Goal: Task Accomplishment & Management: Submit feedback/report problem

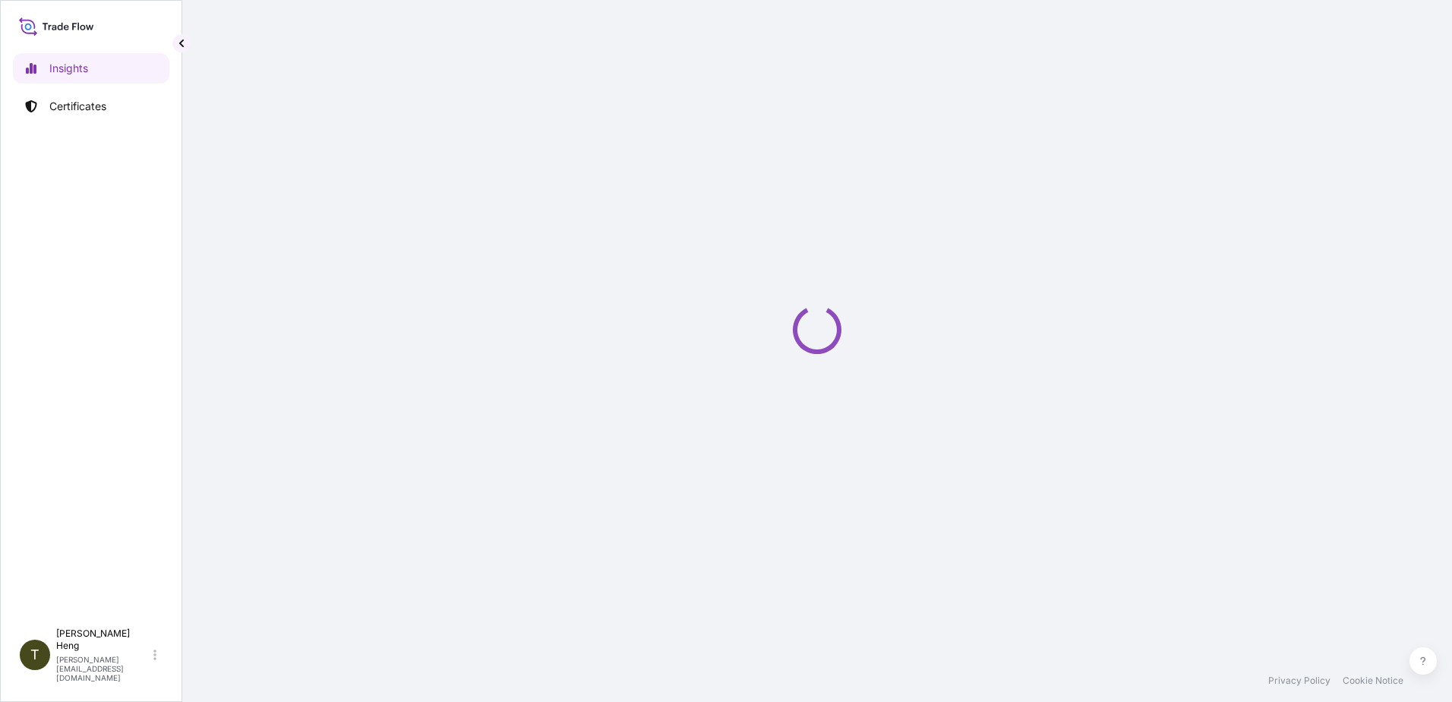
select select "2025"
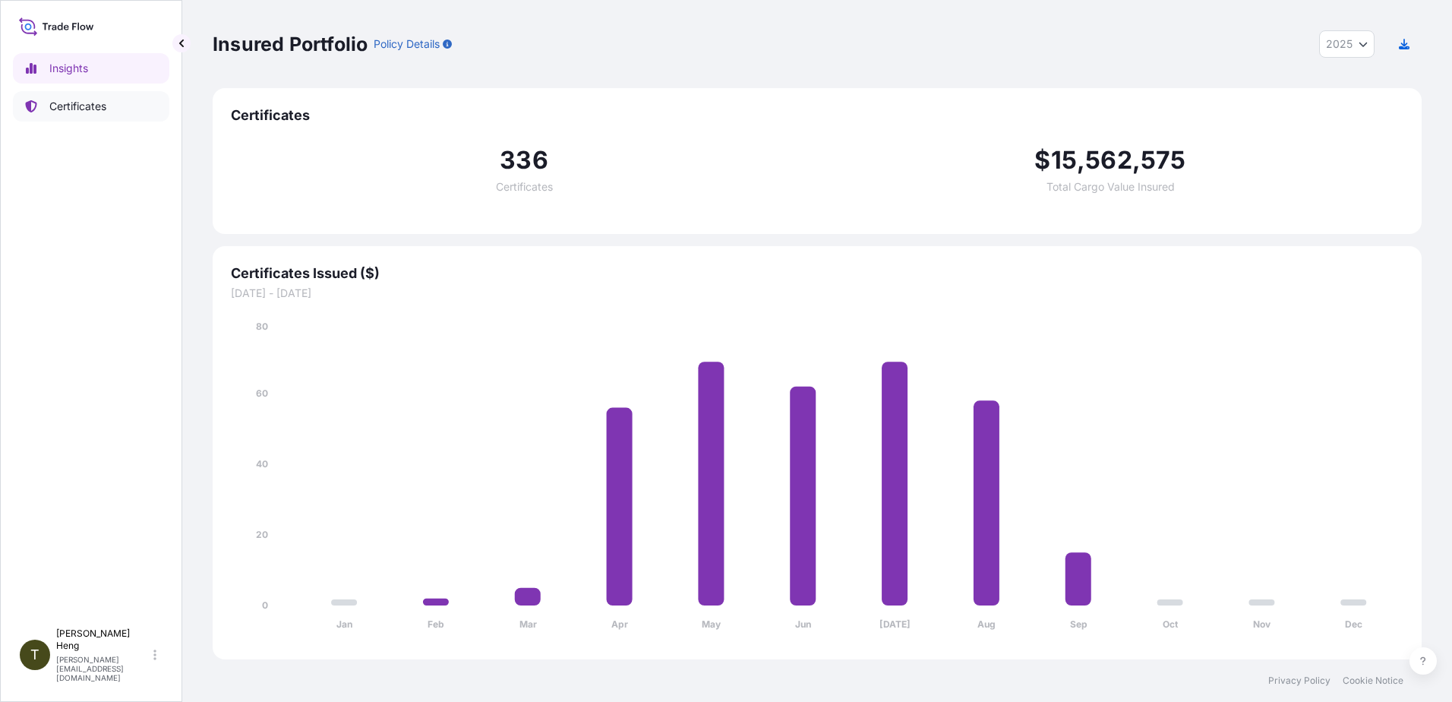
click at [85, 103] on p "Certificates" at bounding box center [77, 106] width 57 height 15
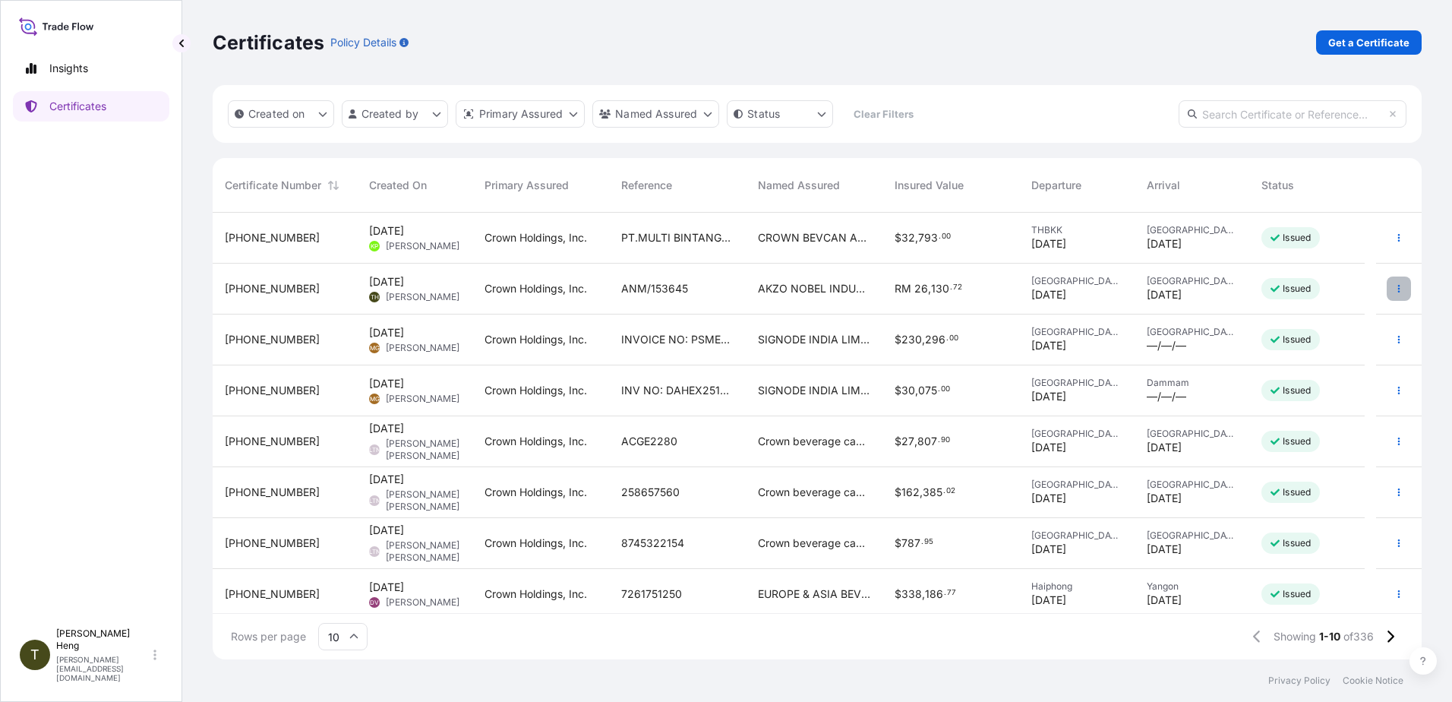
click at [1394, 289] on icon "button" at bounding box center [1398, 288] width 9 height 9
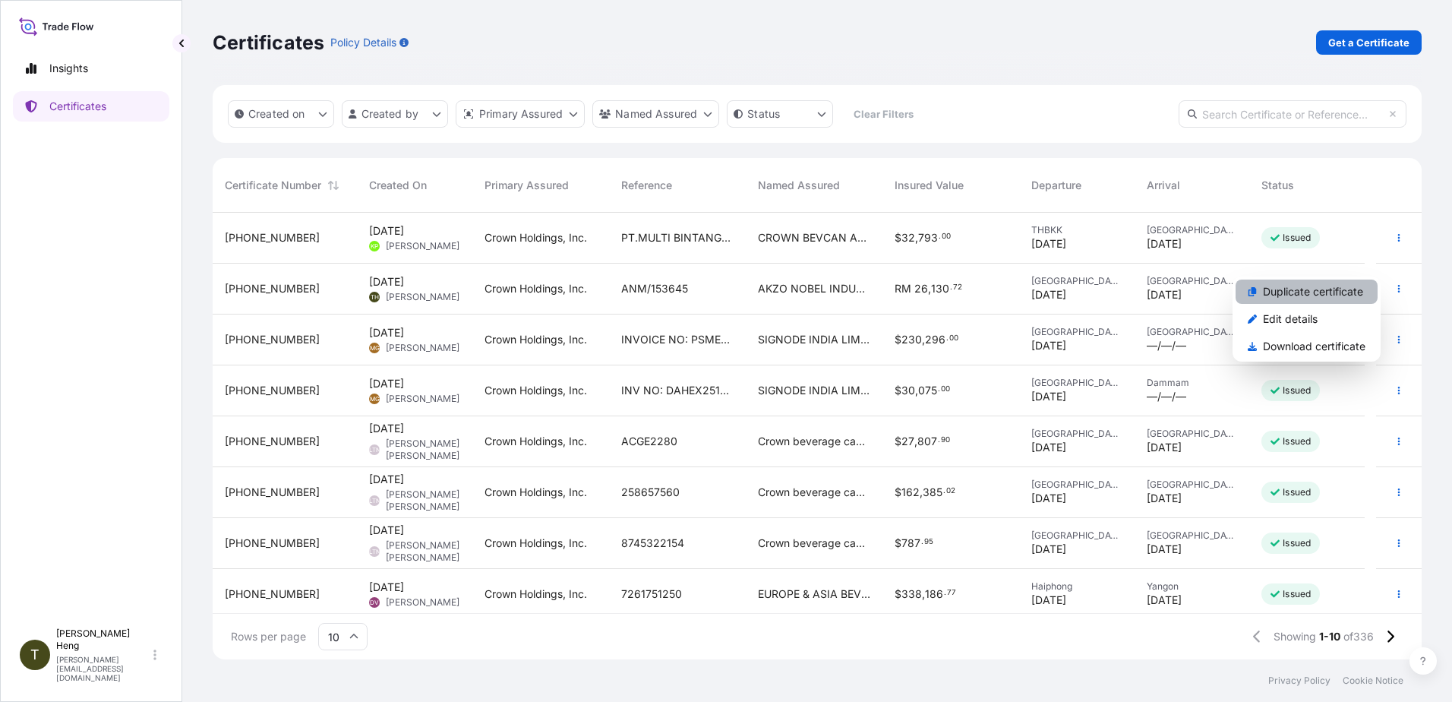
click at [1280, 286] on p "Duplicate certificate" at bounding box center [1313, 291] width 100 height 15
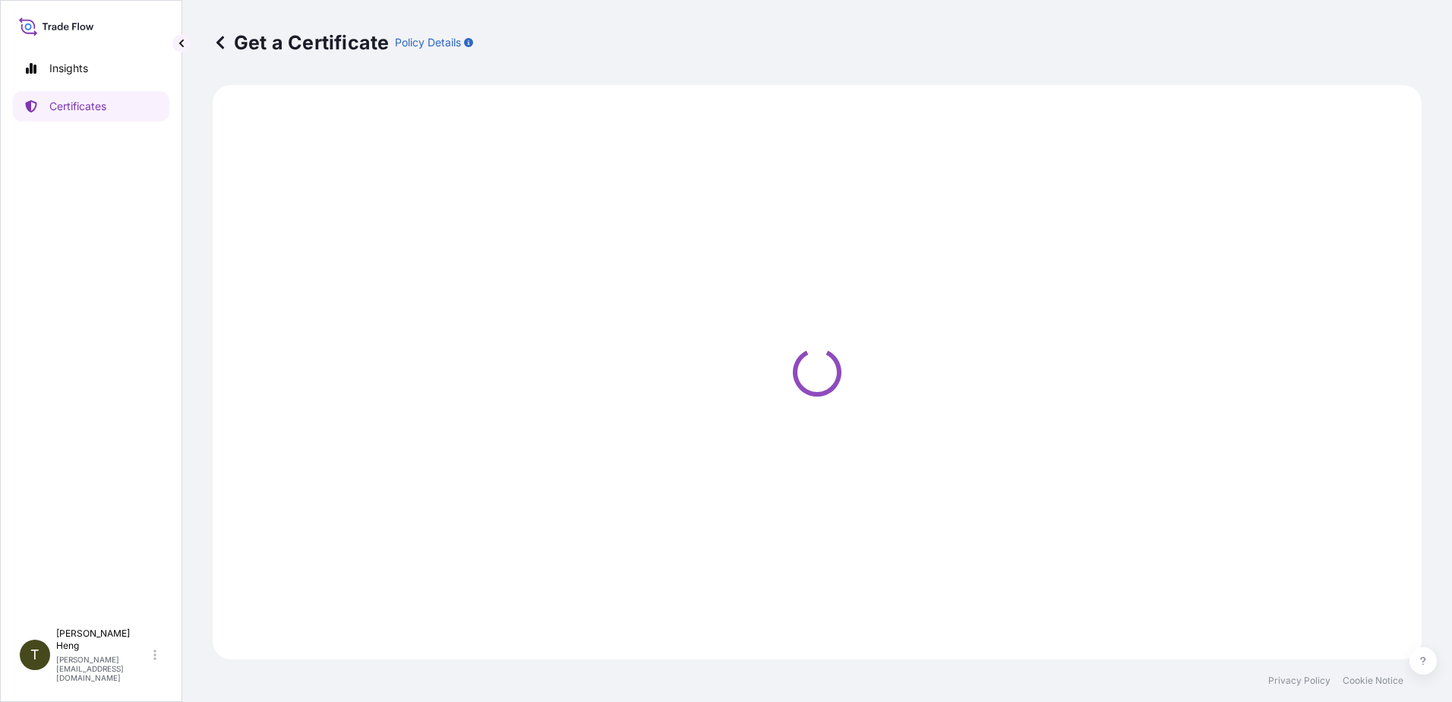
select select "Road"
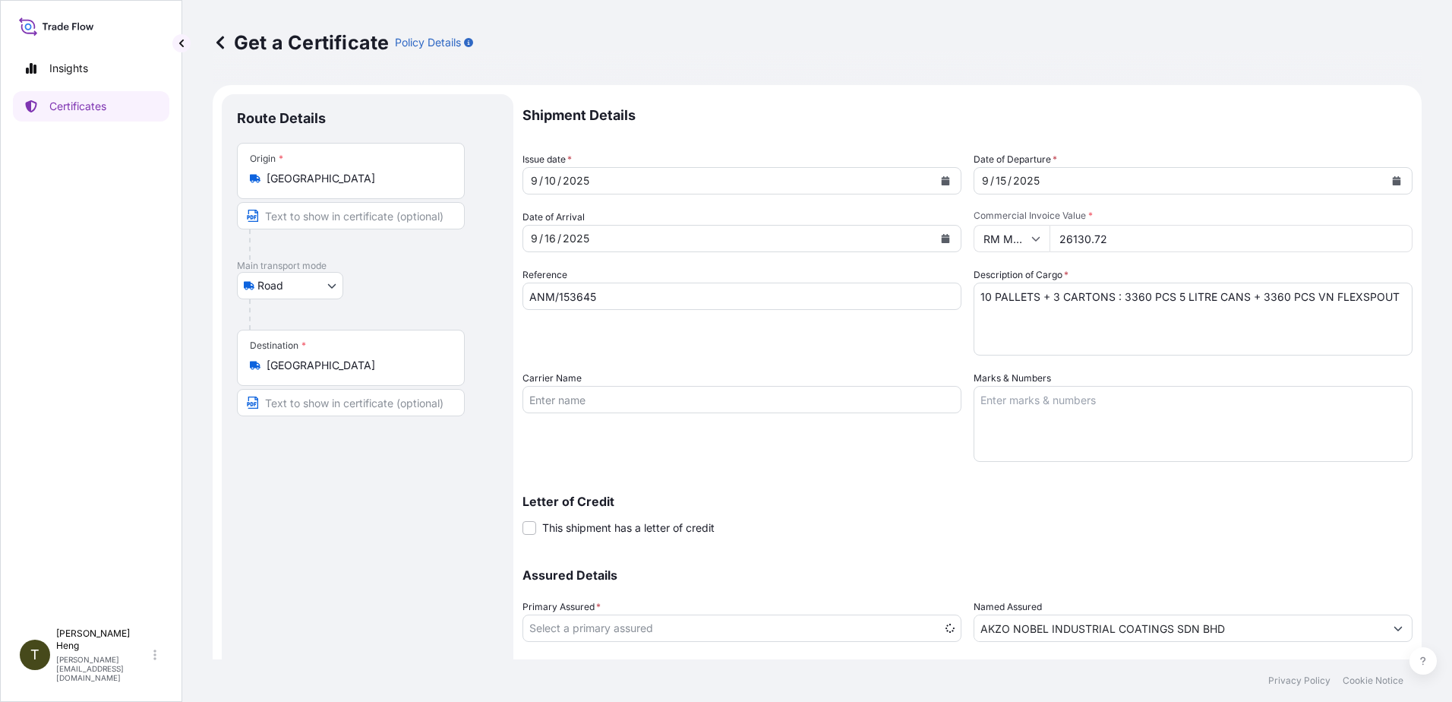
select select "31483"
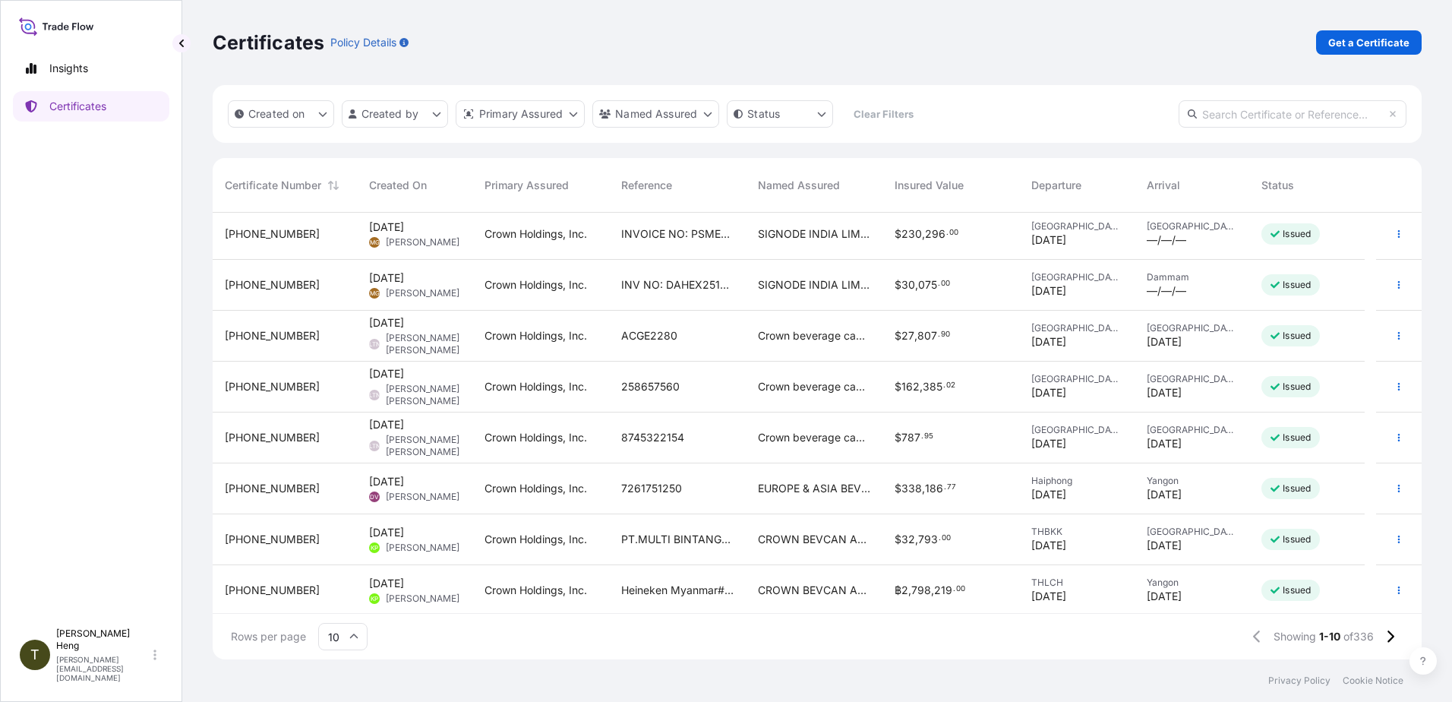
scroll to position [109, 0]
click at [1389, 630] on icon at bounding box center [1390, 637] width 8 height 14
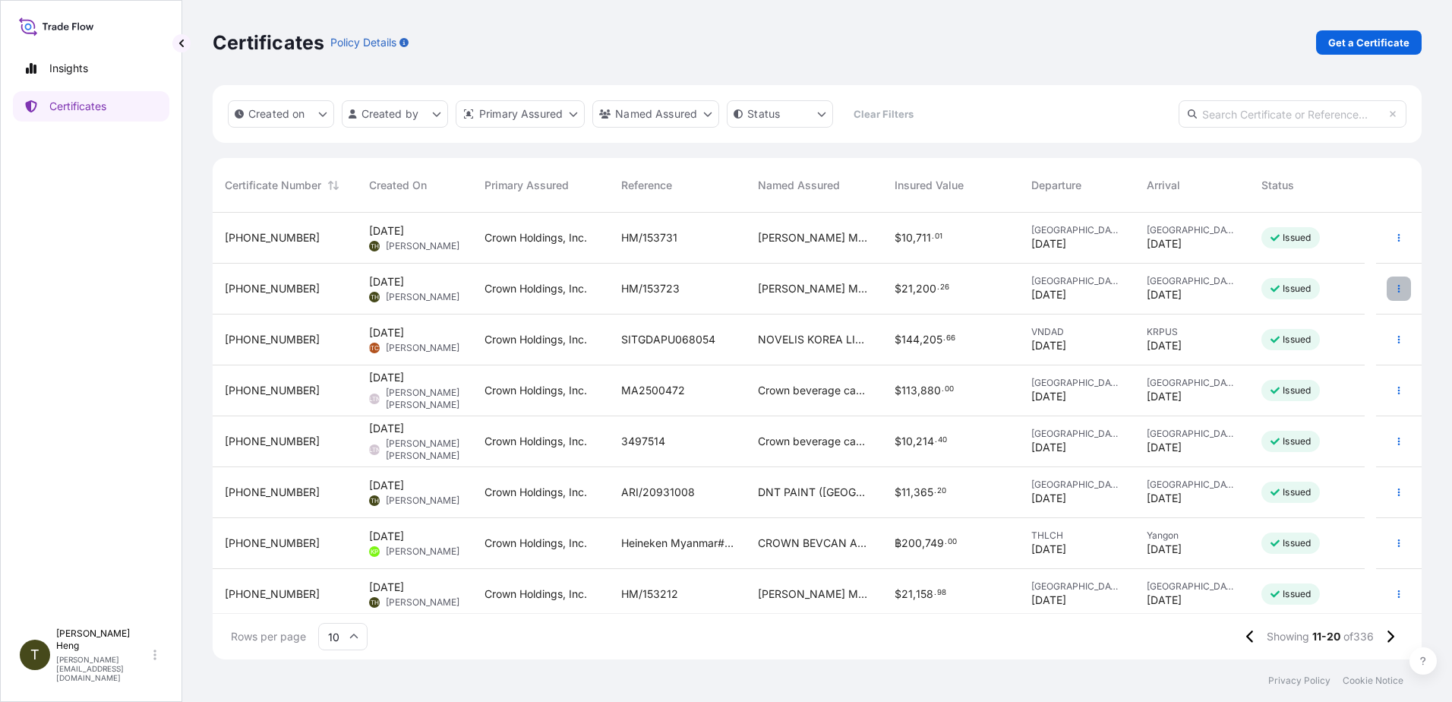
click at [1387, 289] on button "button" at bounding box center [1399, 288] width 24 height 24
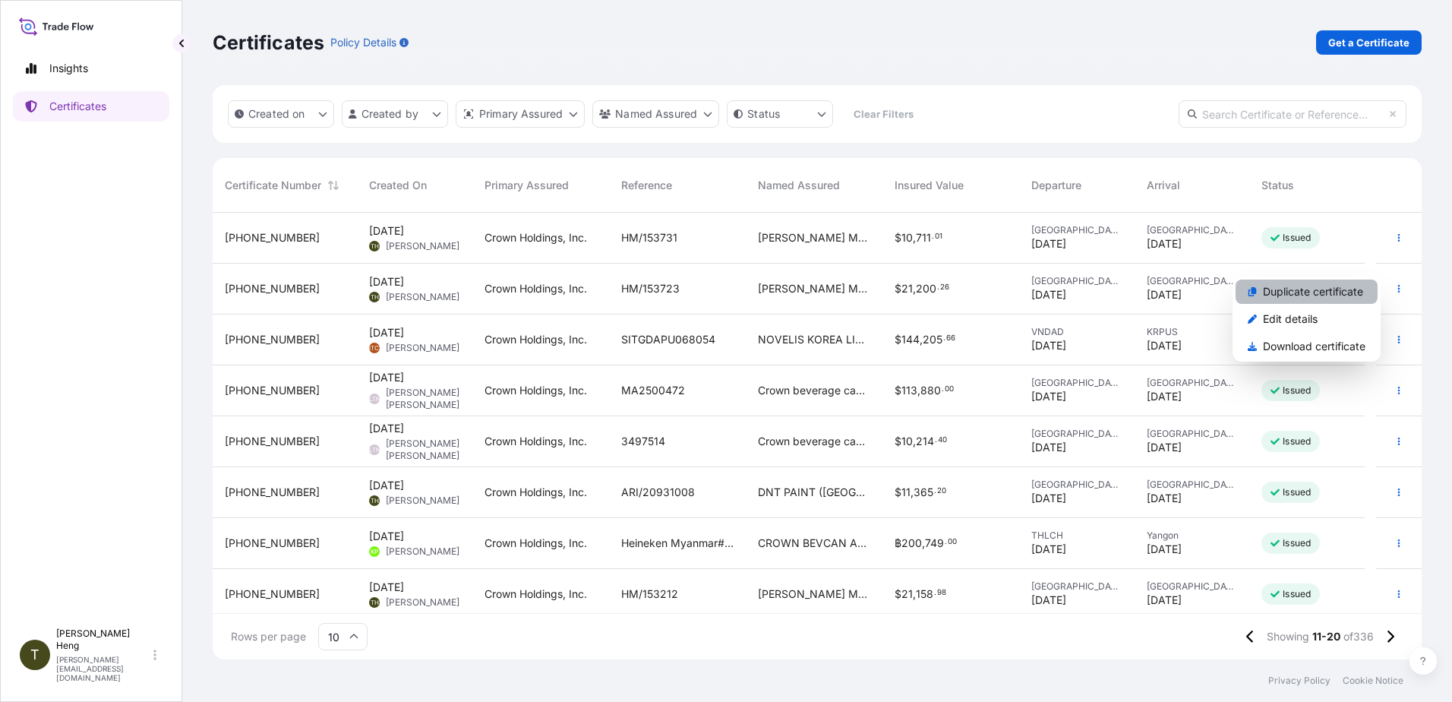
click at [1318, 293] on p "Duplicate certificate" at bounding box center [1313, 291] width 100 height 15
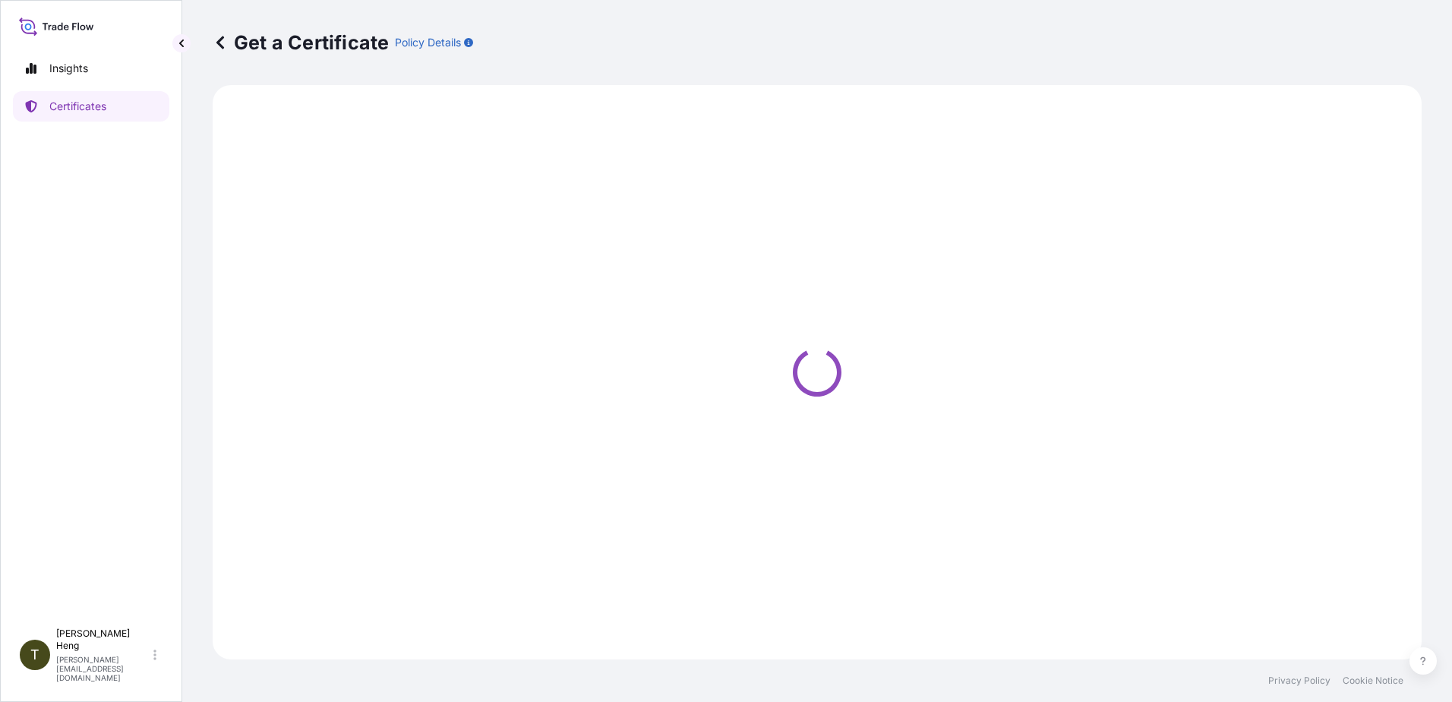
select select "Road"
select select "31483"
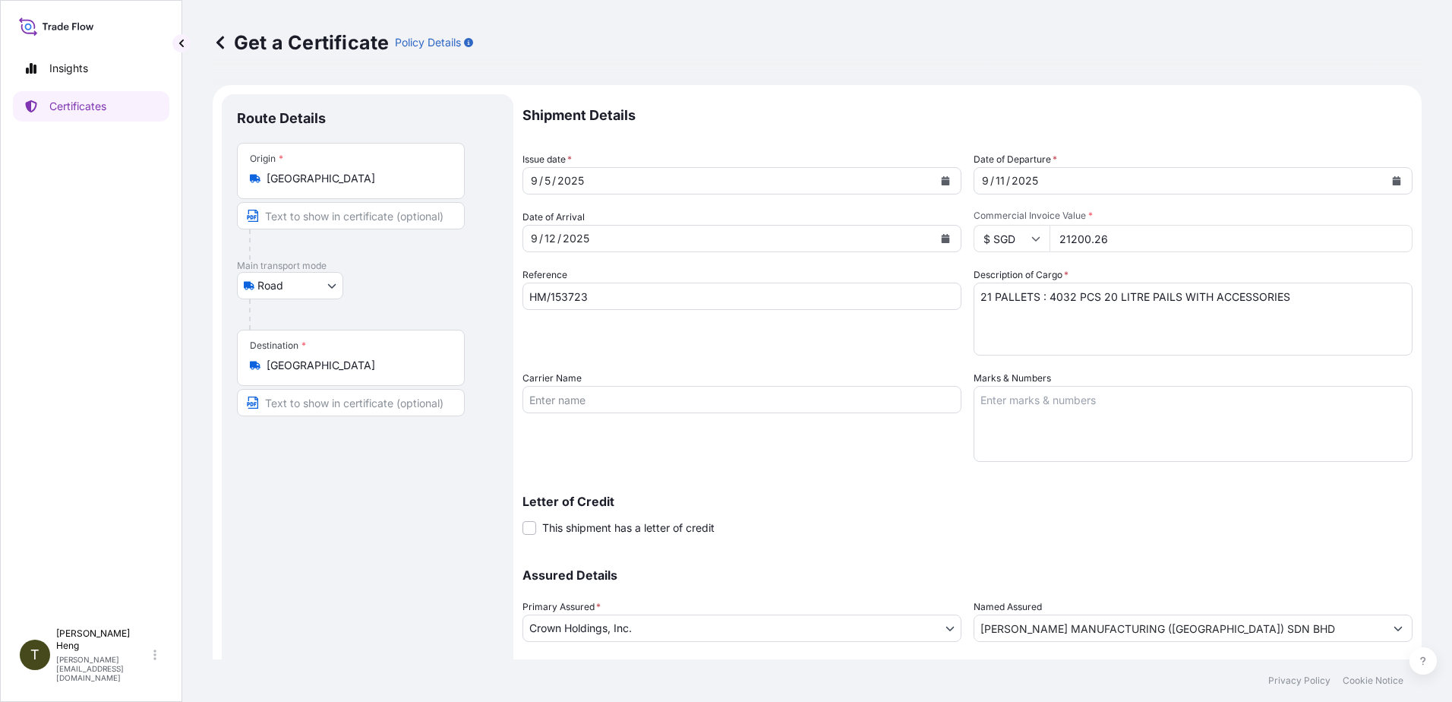
click at [570, 297] on input "HM/153723" at bounding box center [741, 296] width 439 height 27
type input "HM/153733"
click at [939, 175] on button "Calendar" at bounding box center [945, 181] width 24 height 24
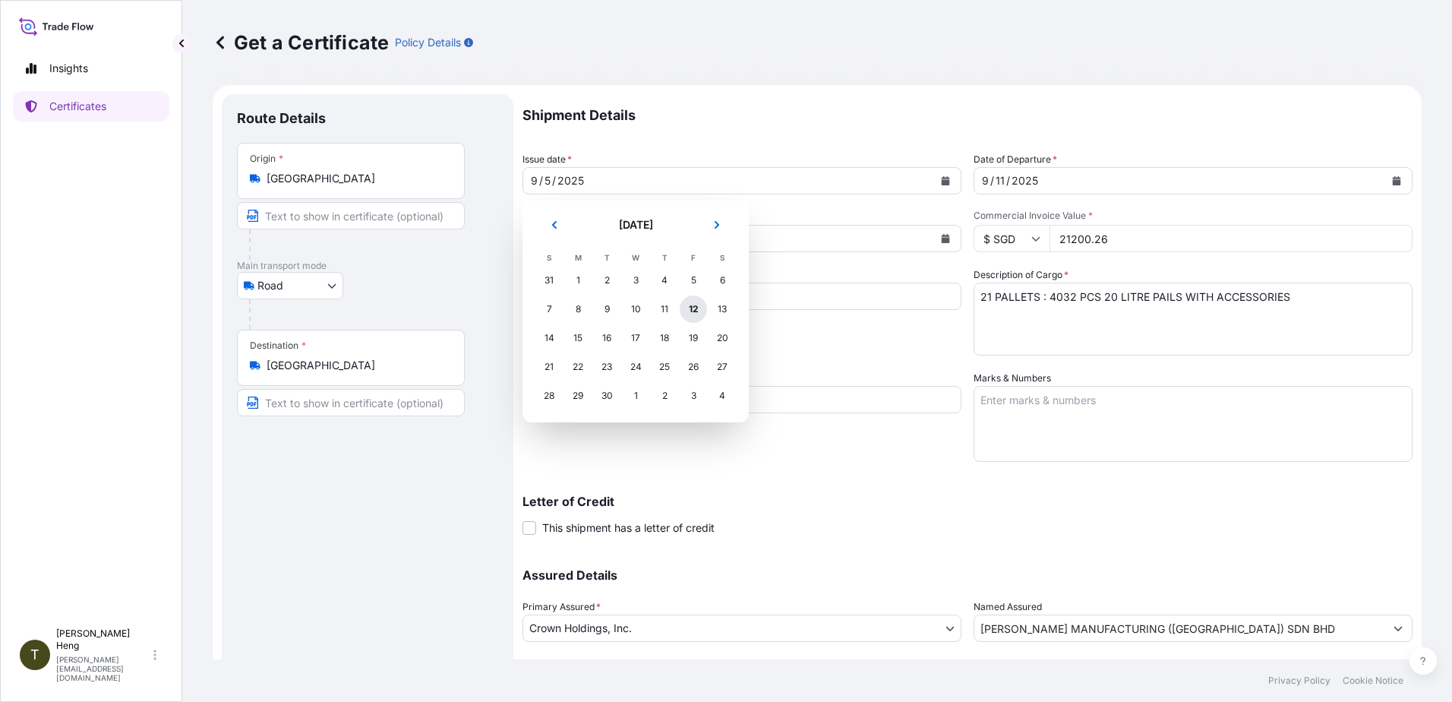
click at [695, 314] on div "12" at bounding box center [693, 308] width 27 height 27
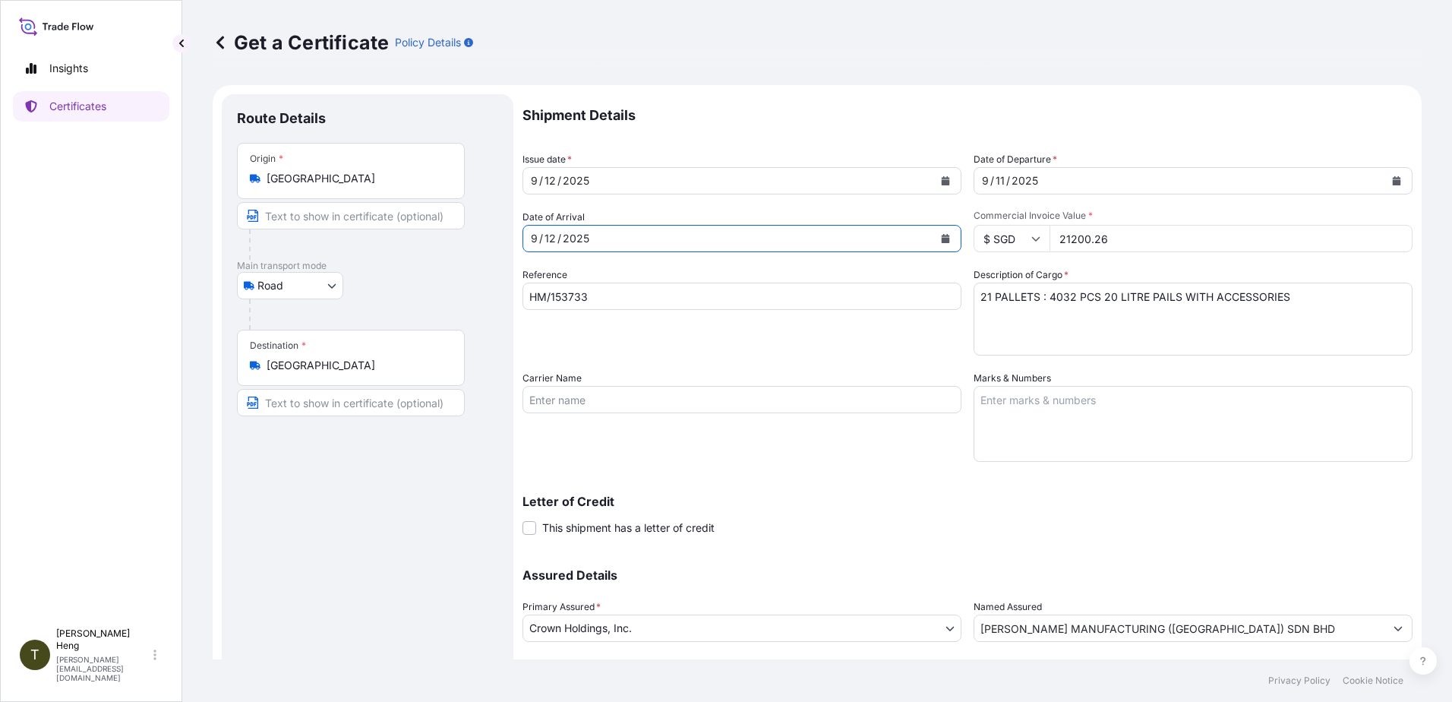
click at [941, 238] on icon "Calendar" at bounding box center [945, 238] width 9 height 9
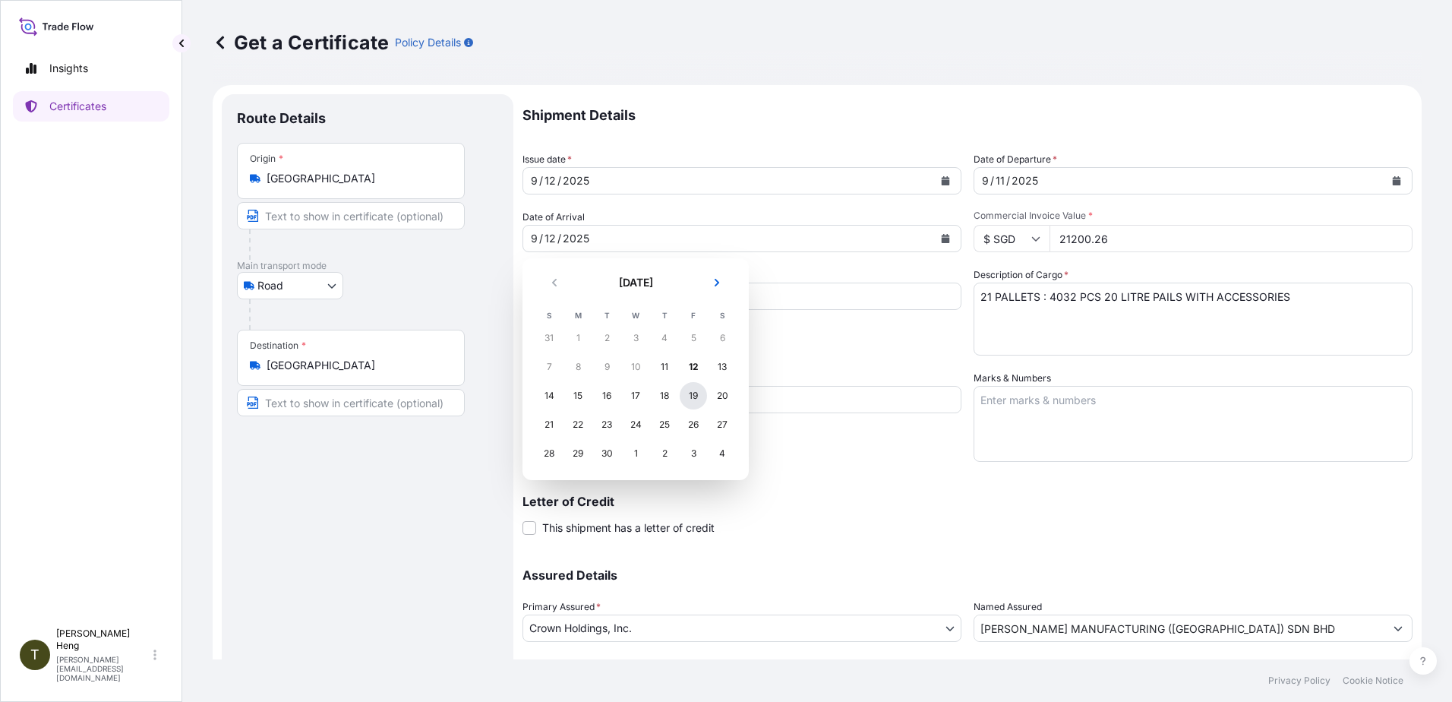
click at [697, 403] on div "19" at bounding box center [693, 395] width 27 height 27
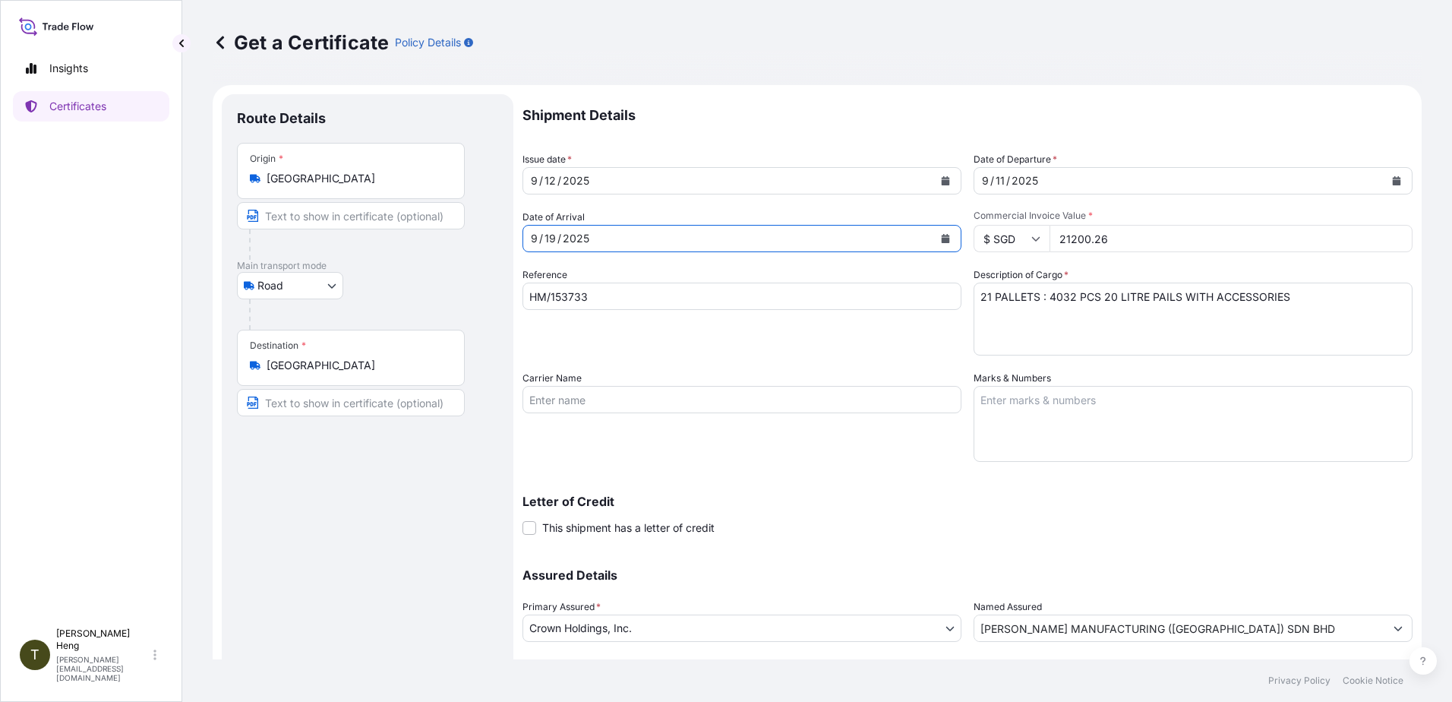
click at [1393, 182] on icon "Calendar" at bounding box center [1397, 180] width 8 height 9
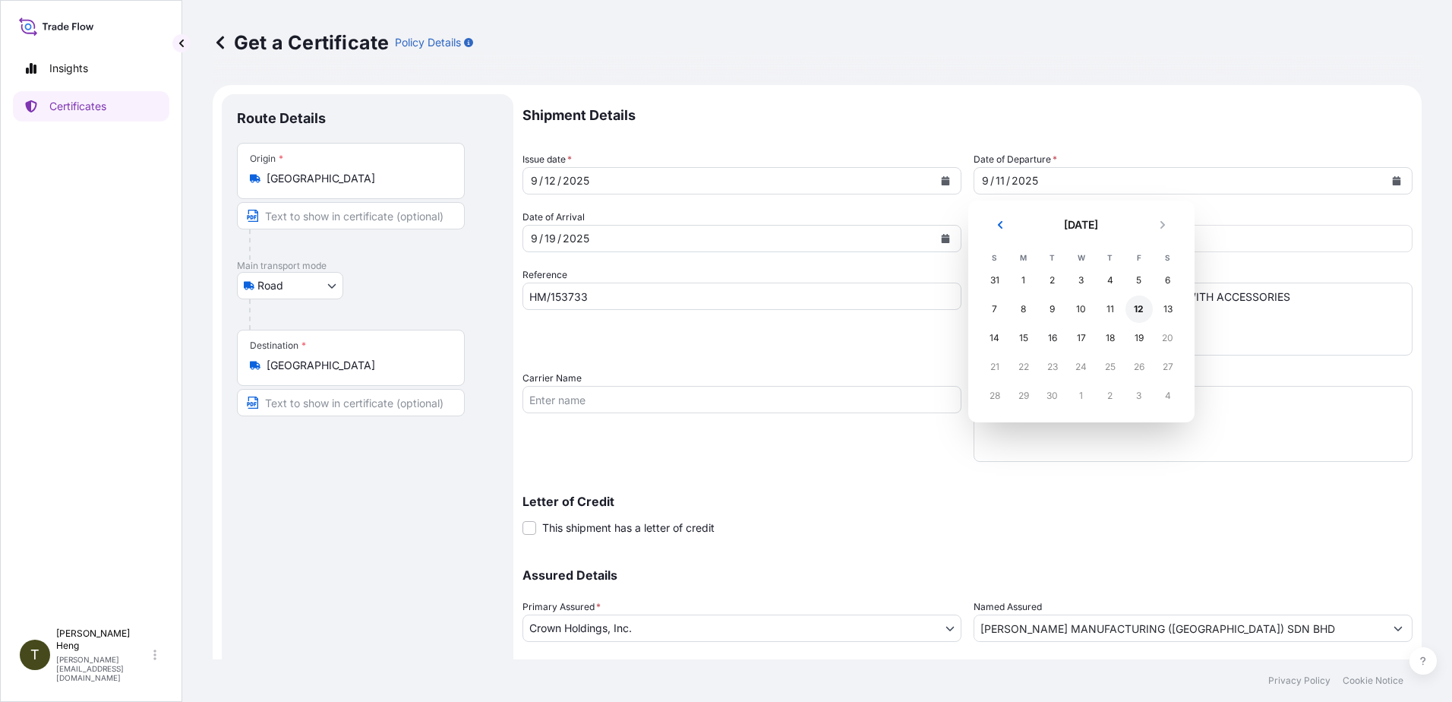
click at [1132, 307] on div "12" at bounding box center [1138, 308] width 27 height 27
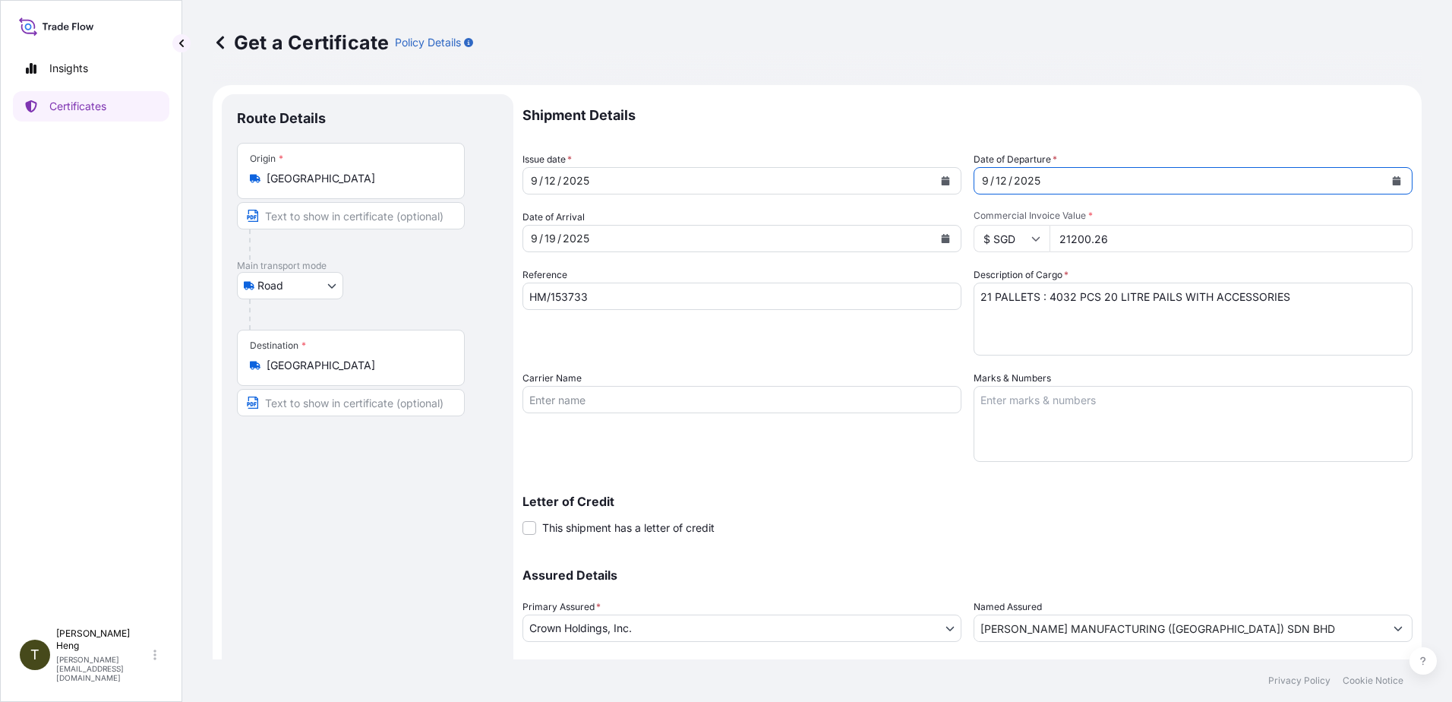
click at [1051, 237] on input "21200.26" at bounding box center [1231, 238] width 363 height 27
type input "19219.20"
click at [979, 296] on textarea "21 PALLETS : 4032 PCS 20 LITRE PAILS WITH ACCESSORIES" at bounding box center [1193, 319] width 439 height 73
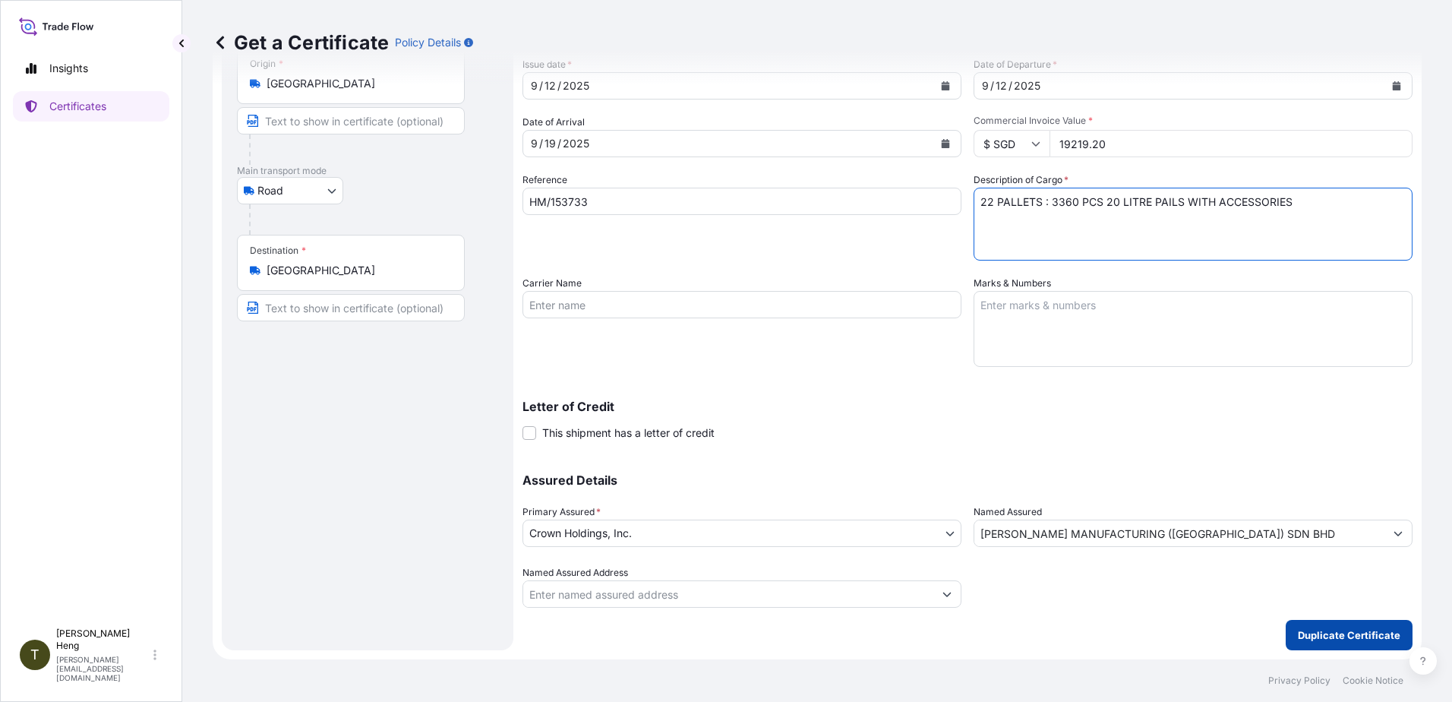
type textarea "22 PALLETS : 3360 PCS 20 LITRE PAILS WITH ACCESSORIES"
click at [1336, 633] on p "Duplicate Certificate" at bounding box center [1349, 634] width 103 height 15
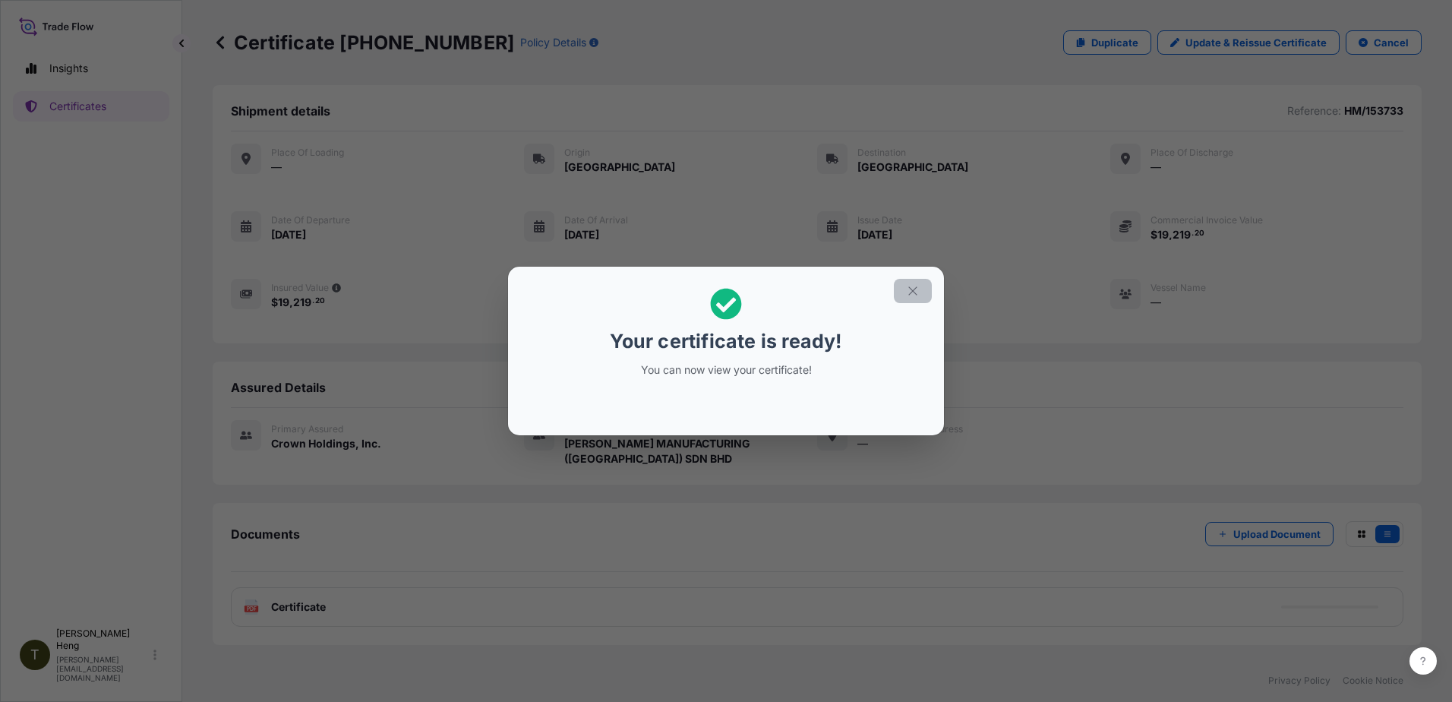
click at [908, 292] on icon "button" at bounding box center [913, 291] width 14 height 14
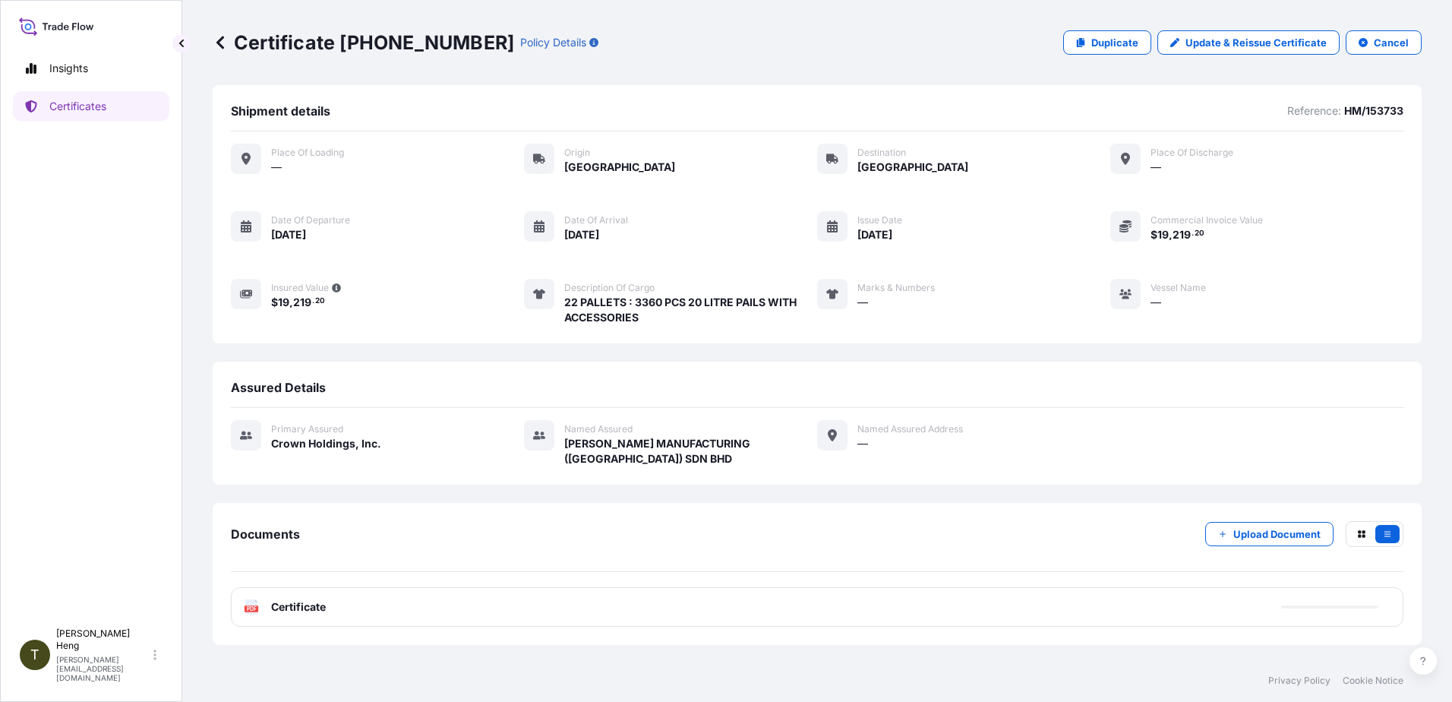
click at [248, 602] on icon at bounding box center [251, 606] width 13 height 15
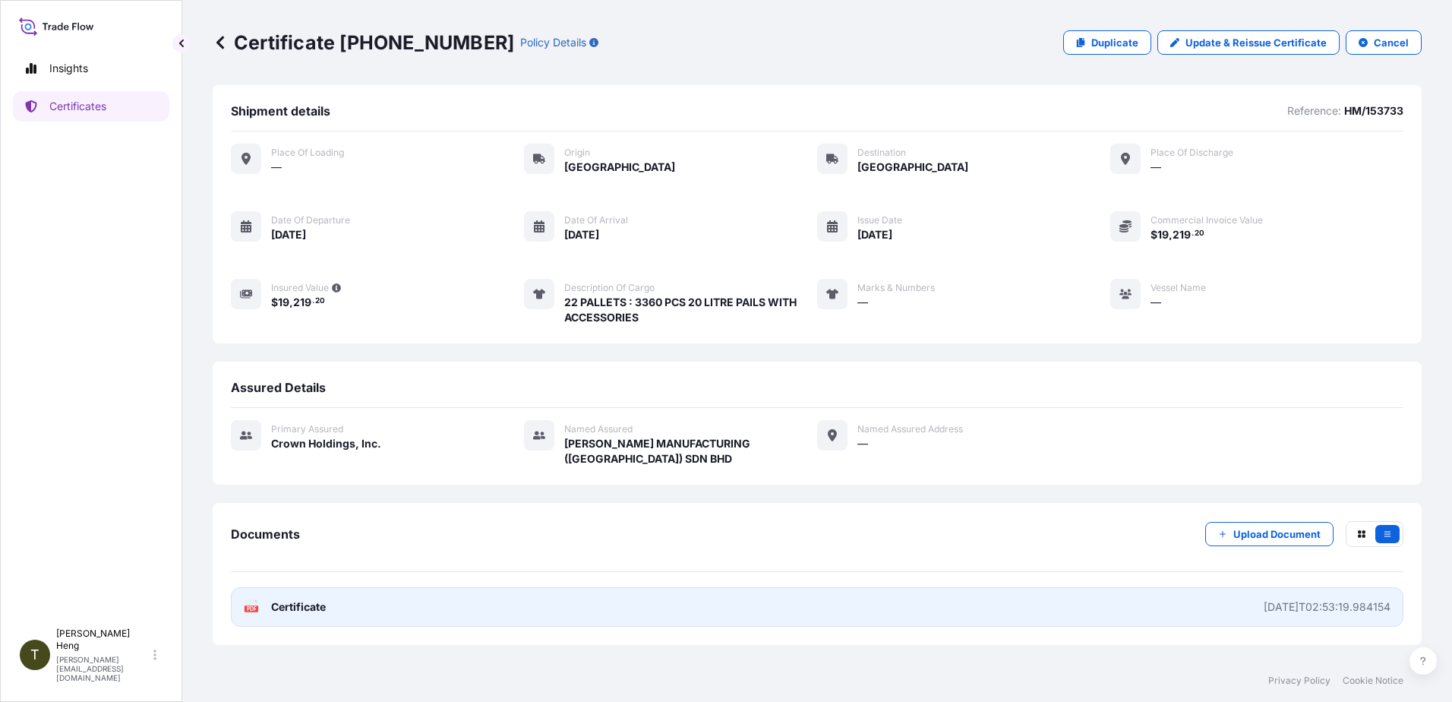
click at [257, 608] on rect at bounding box center [252, 608] width 14 height 6
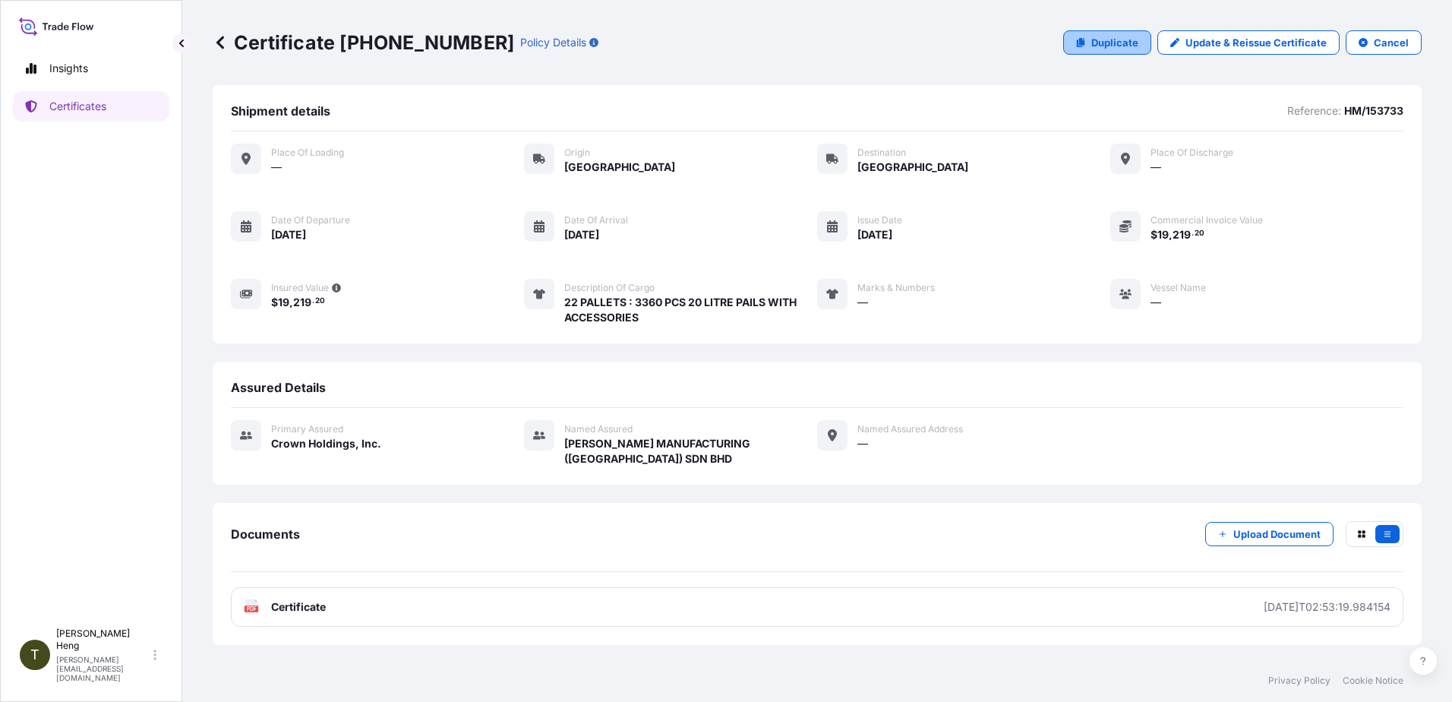
click at [1106, 43] on p "Duplicate" at bounding box center [1114, 42] width 47 height 15
select select "Road"
select select "31483"
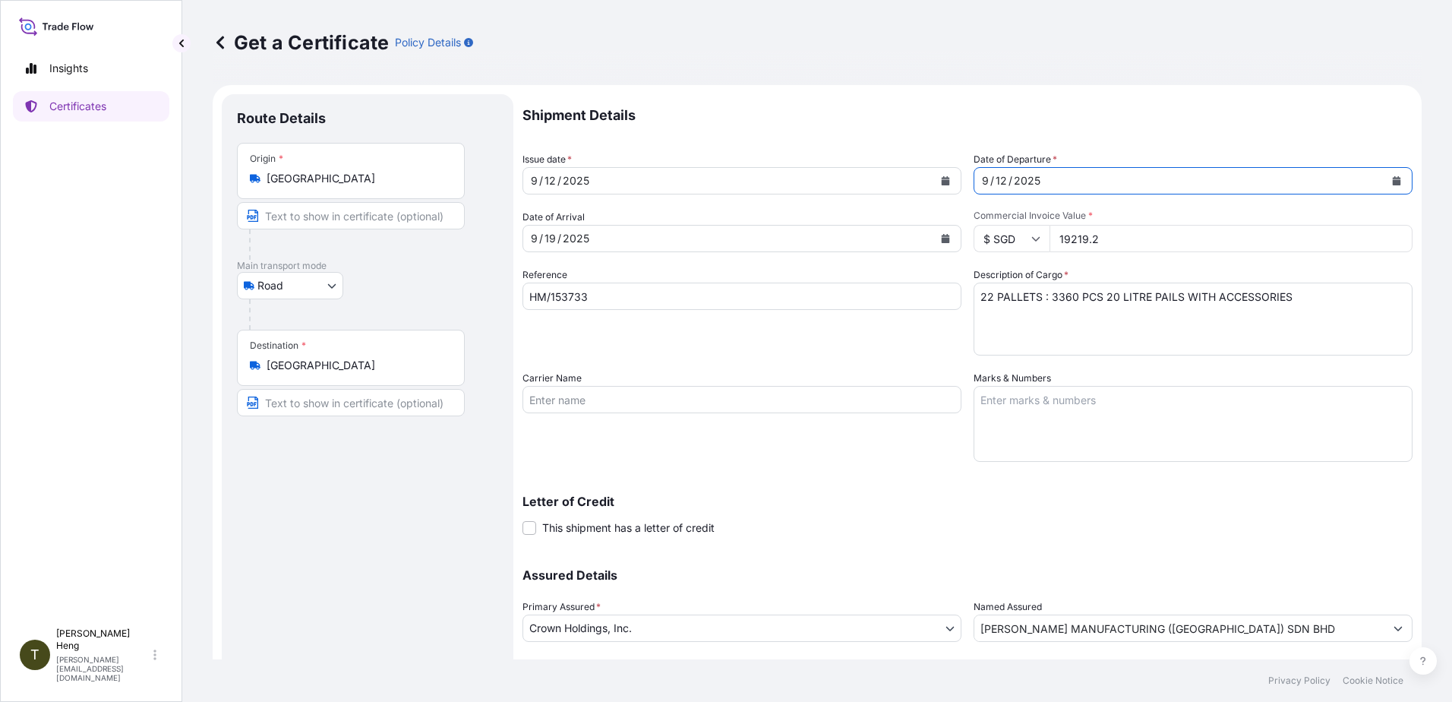
click at [1387, 175] on button "Calendar" at bounding box center [1396, 181] width 24 height 24
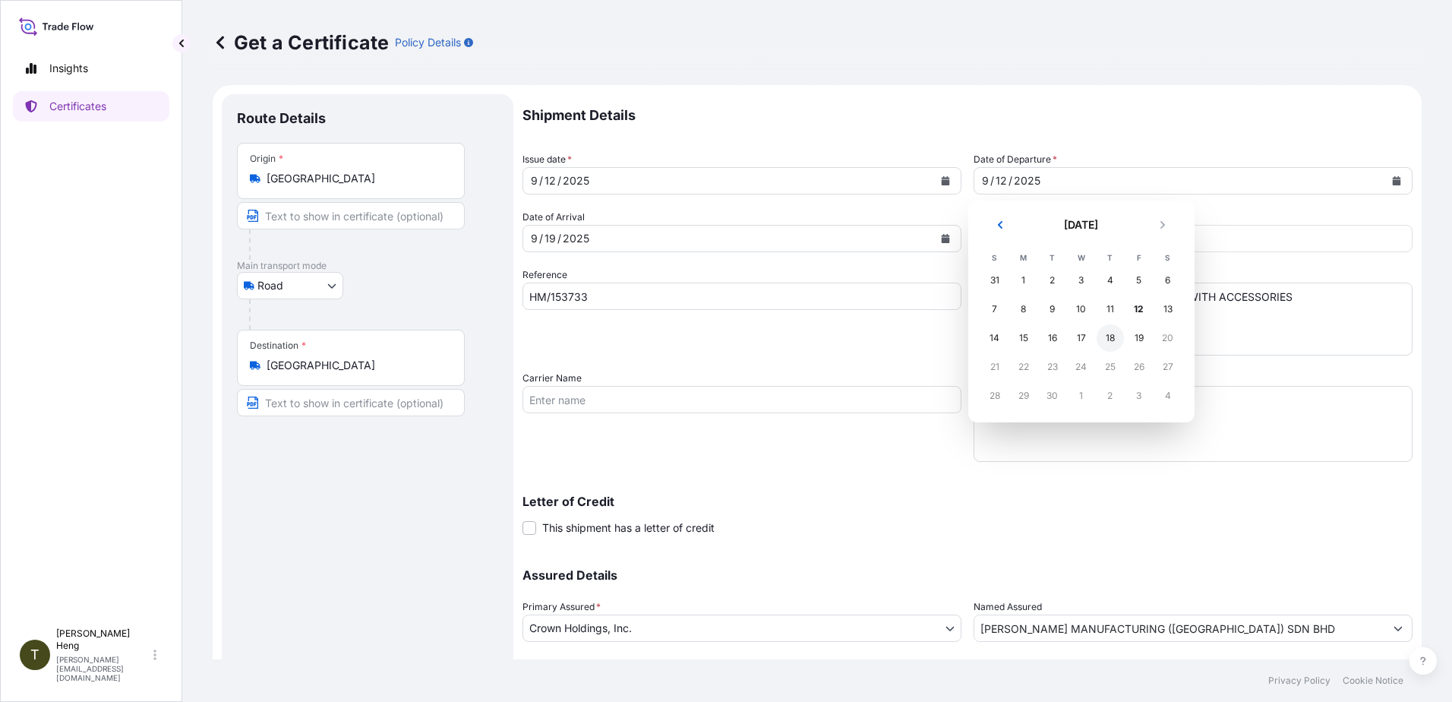
click at [1110, 342] on div "18" at bounding box center [1110, 337] width 27 height 27
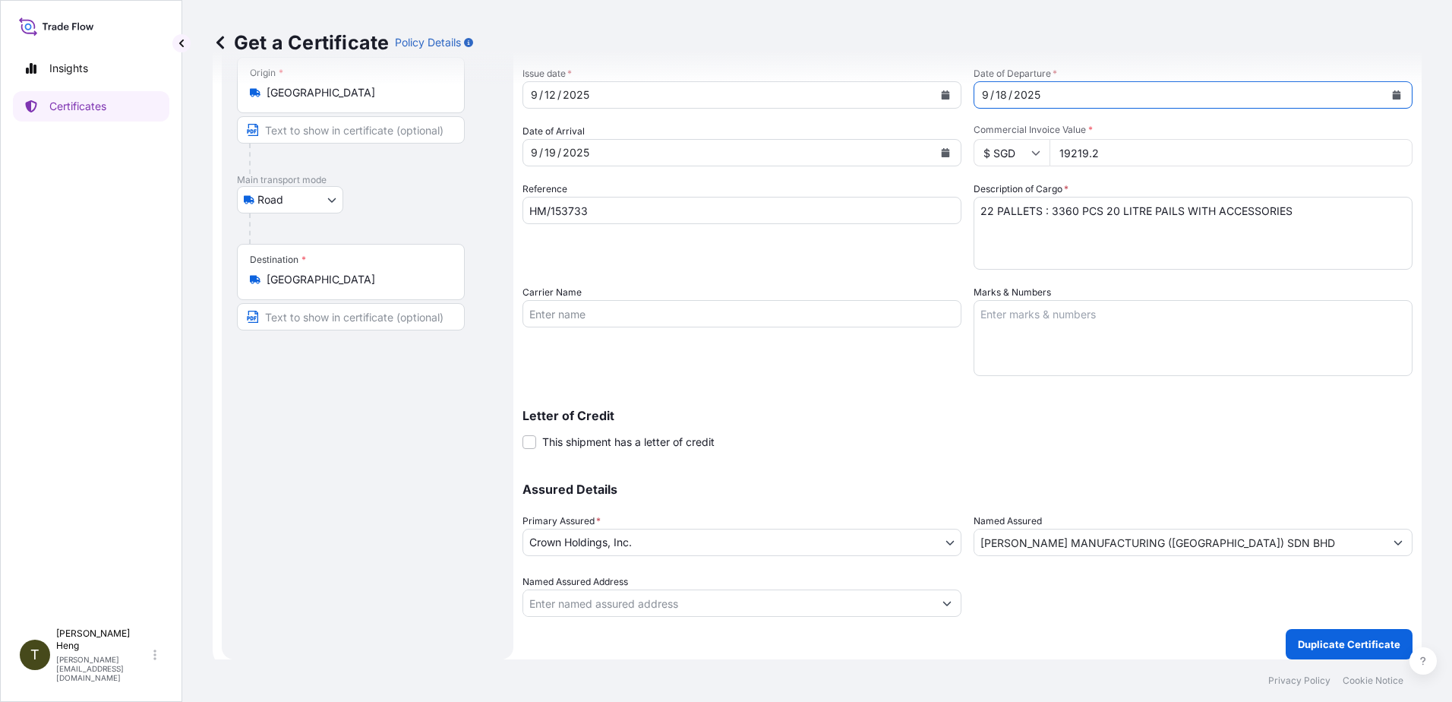
scroll to position [95, 0]
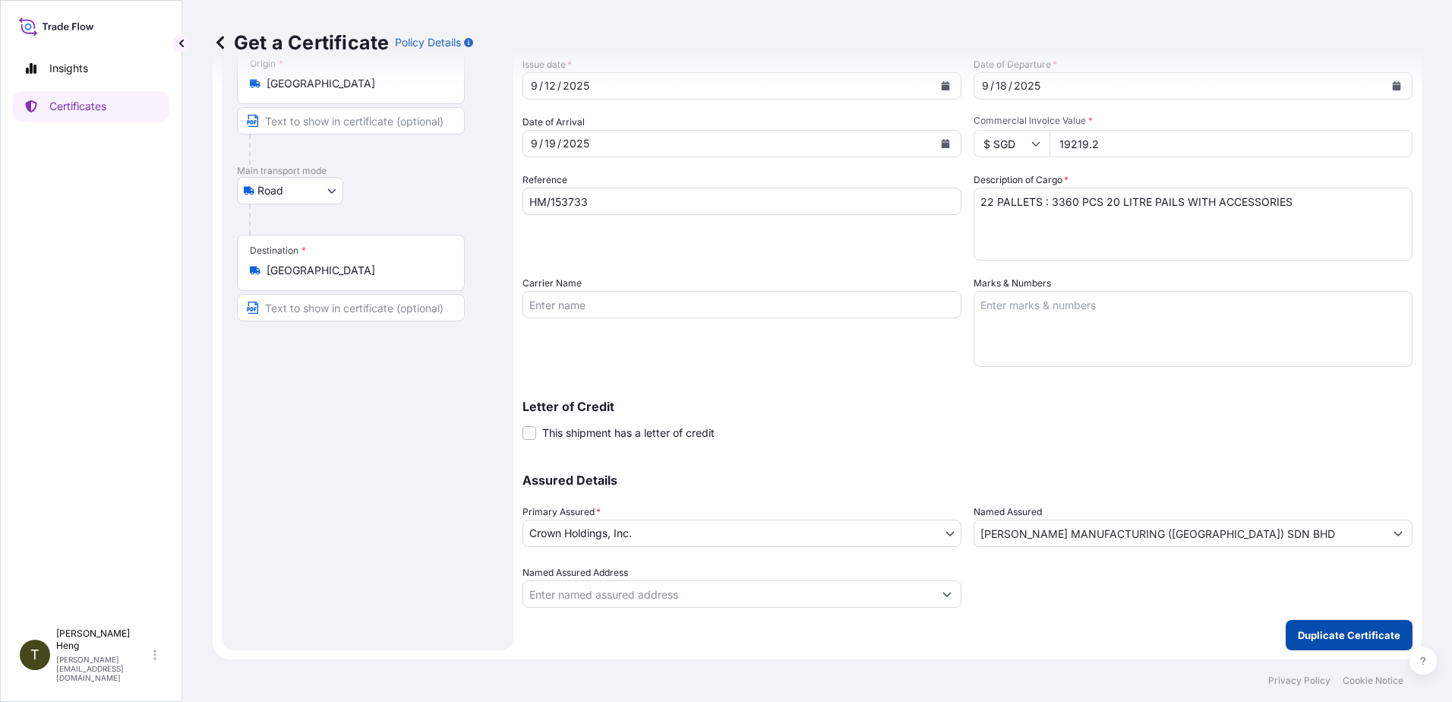
click at [1309, 638] on p "Duplicate Certificate" at bounding box center [1349, 634] width 103 height 15
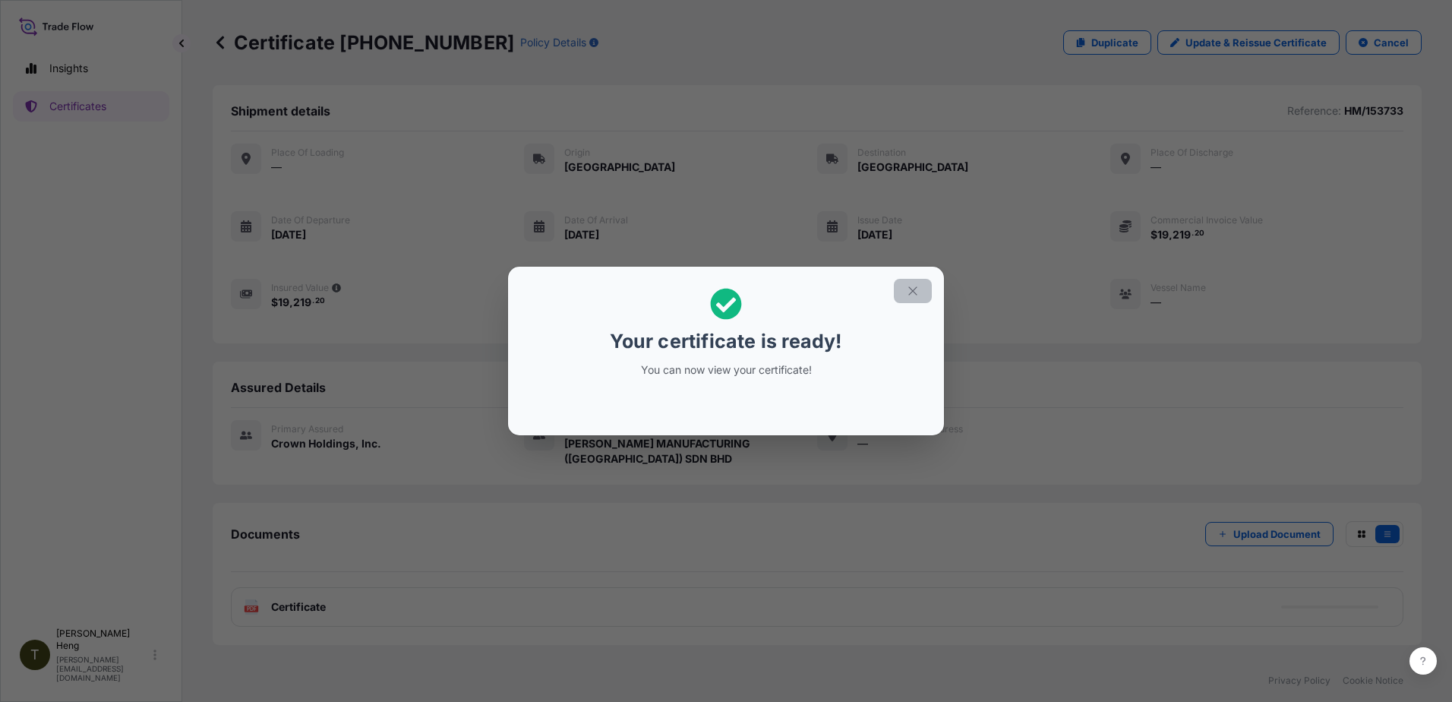
click at [911, 291] on icon "button" at bounding box center [913, 291] width 14 height 14
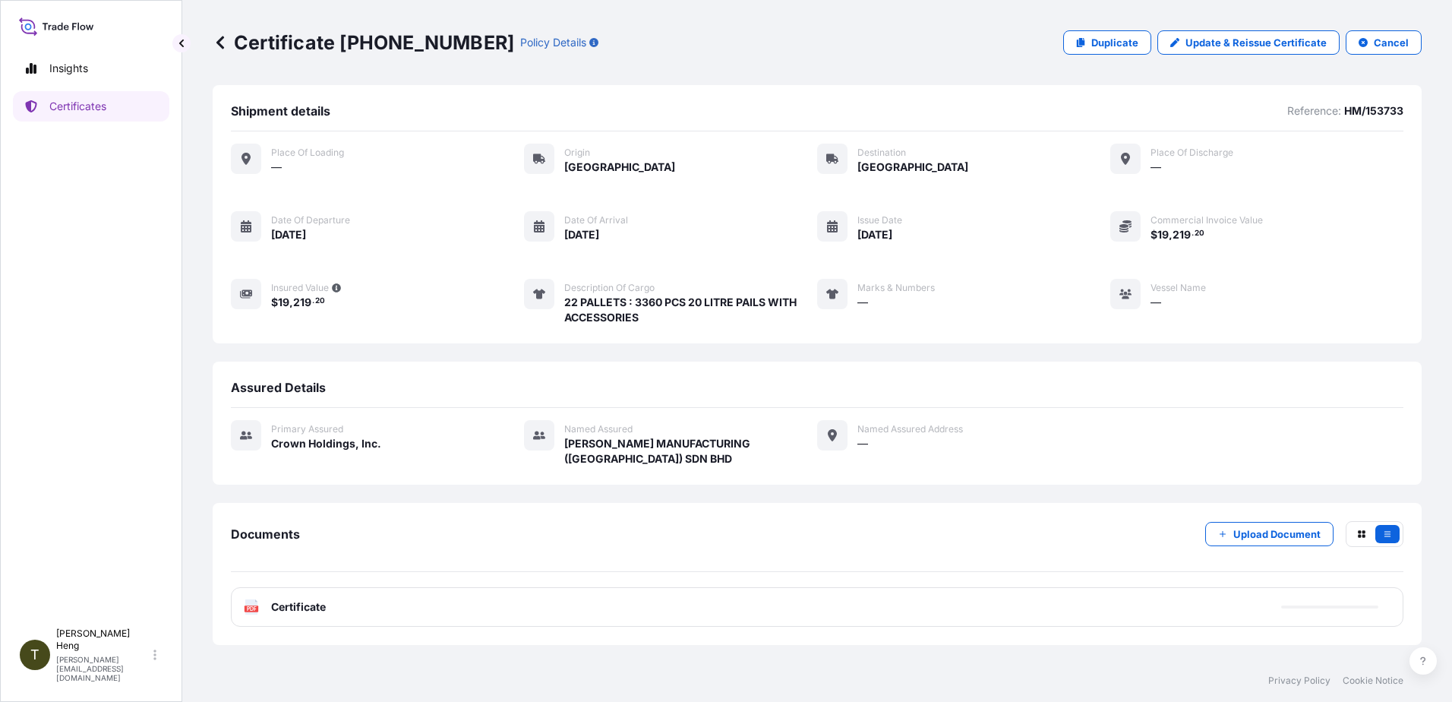
click at [248, 602] on icon at bounding box center [251, 606] width 13 height 15
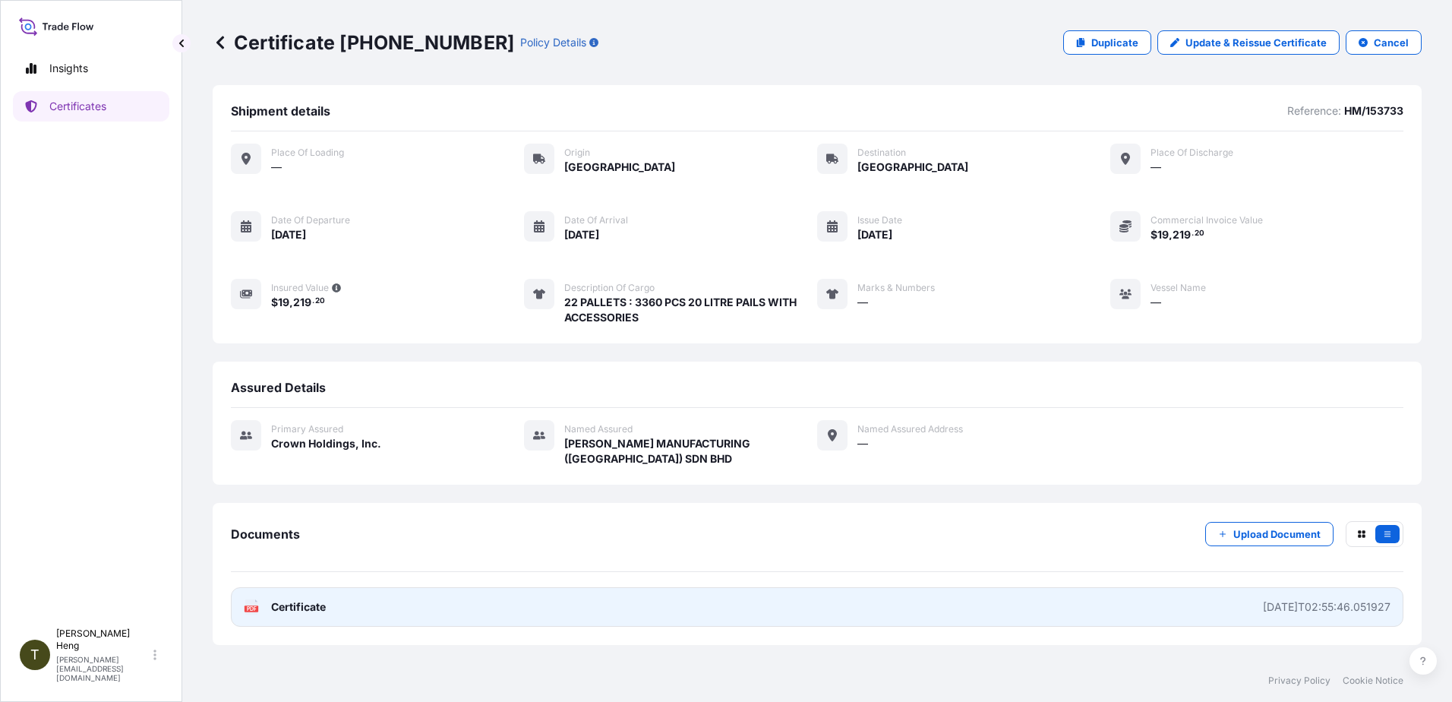
click at [248, 602] on icon at bounding box center [251, 606] width 13 height 15
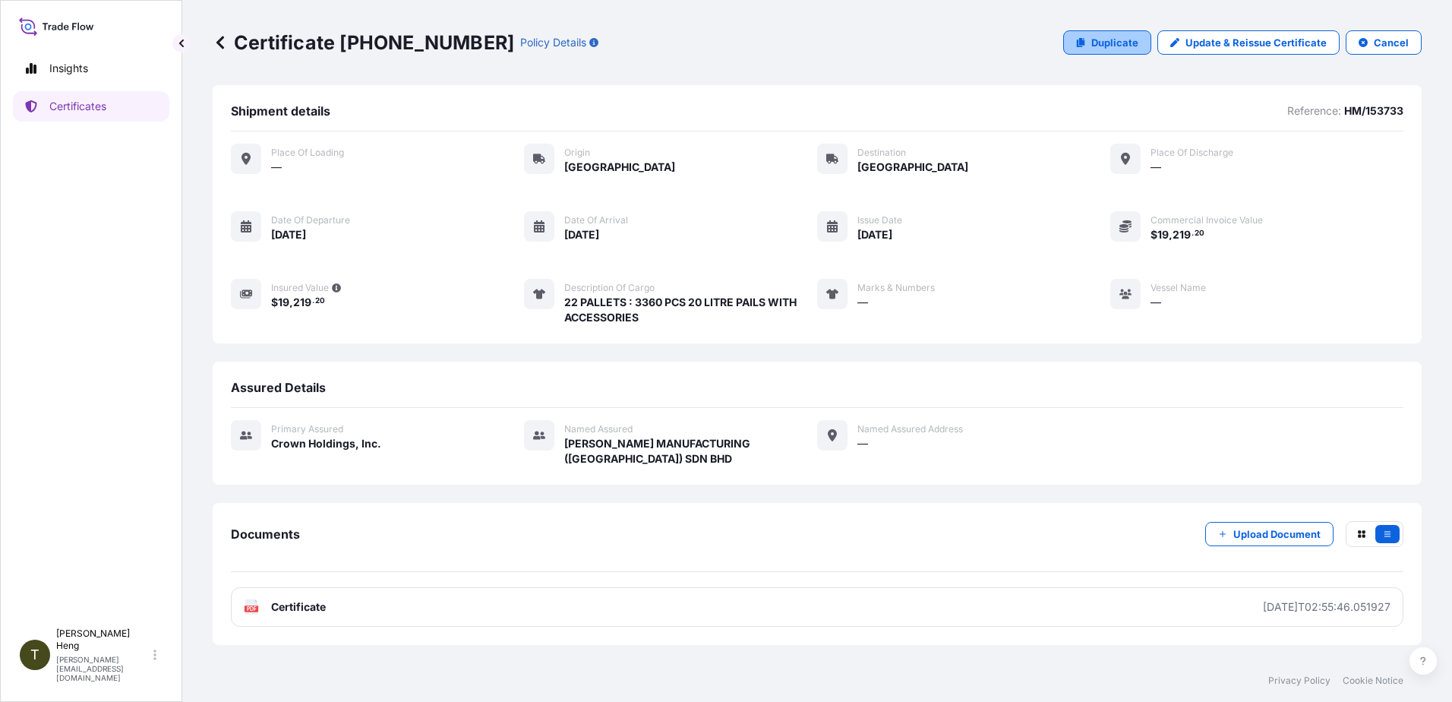
click at [1096, 41] on link "Duplicate" at bounding box center [1107, 42] width 88 height 24
select select "Road"
select select "31483"
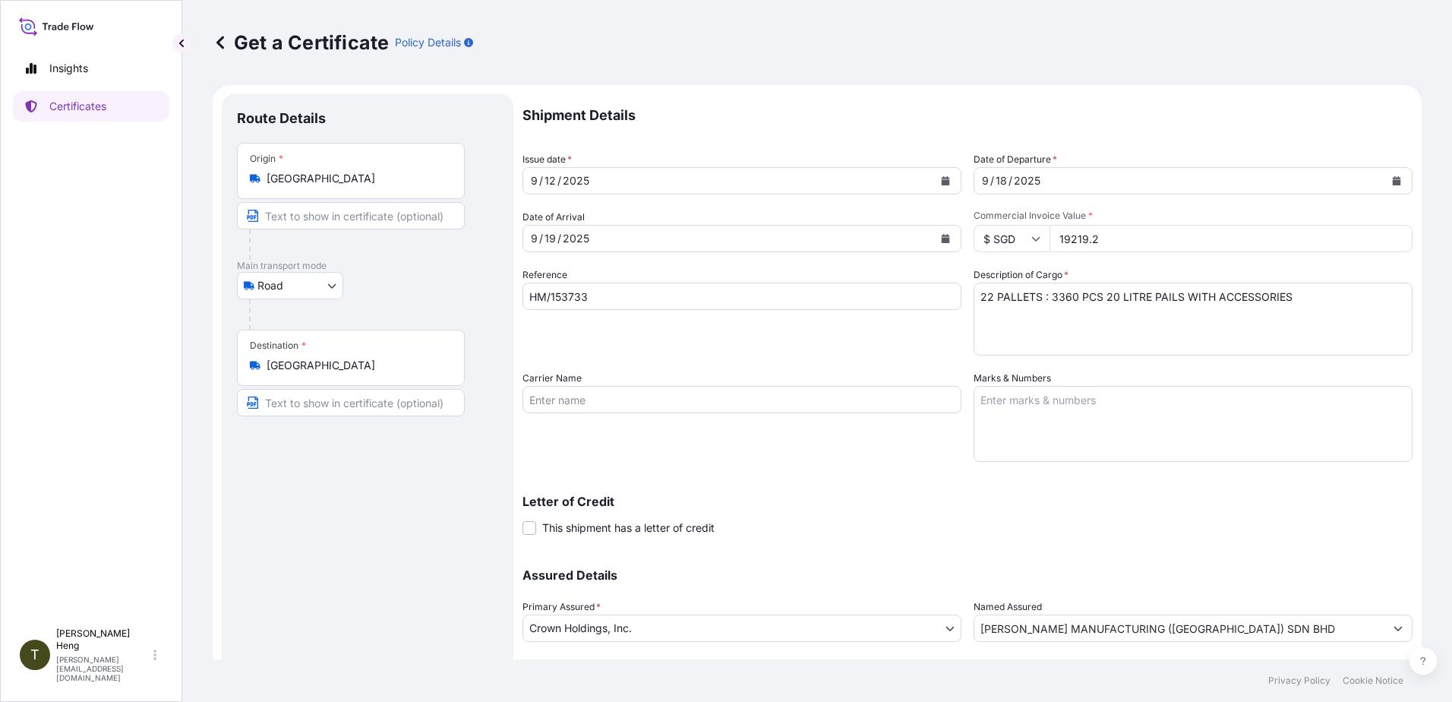
click at [633, 298] on input "HM/153733" at bounding box center [741, 296] width 439 height 27
type input "H"
type input "DF/154013"
click at [1031, 236] on icon at bounding box center [1035, 238] width 9 height 9
click at [993, 346] on div "$ USD" at bounding box center [1006, 344] width 64 height 29
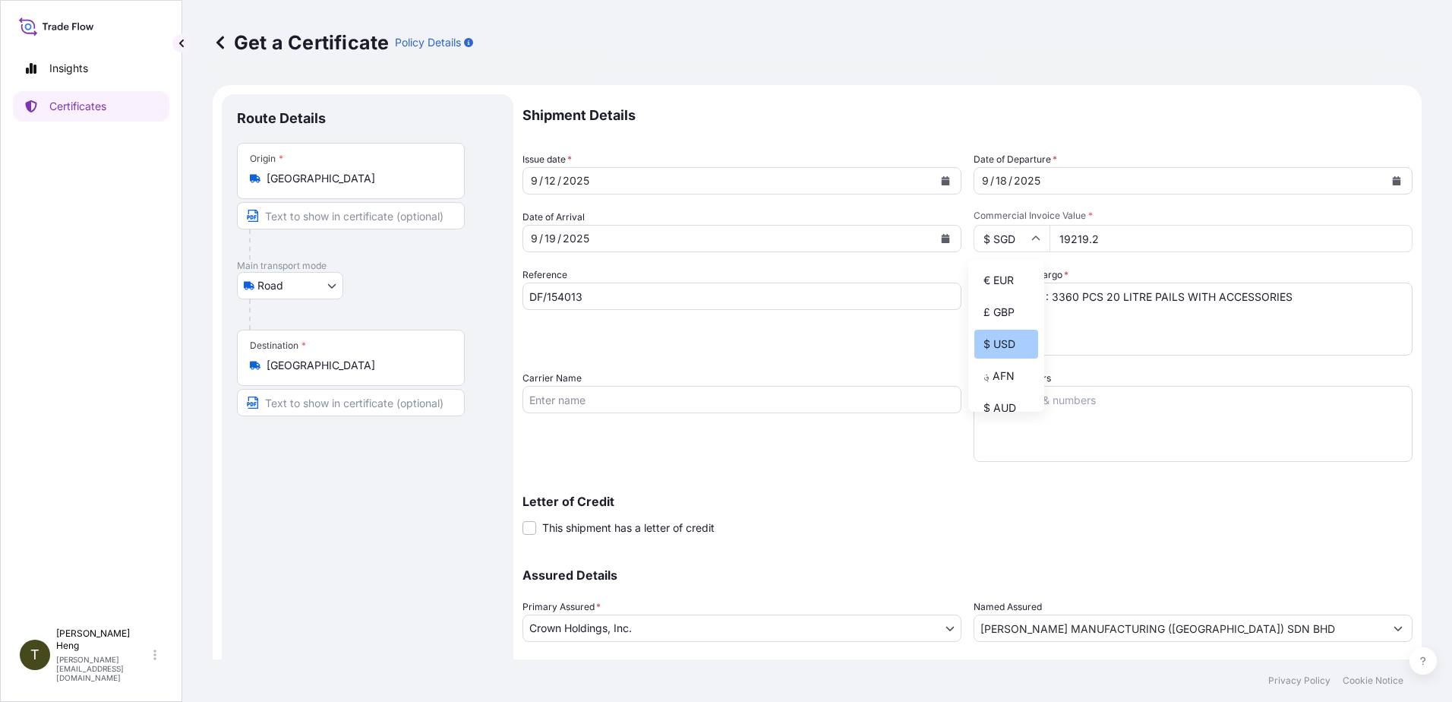
type input "$ USD"
click at [1060, 236] on input "19219.2" at bounding box center [1231, 238] width 363 height 27
type input "11324.28"
click at [974, 290] on textarea "22 PALLETS : 3360 PCS 20 LITRE PAILS WITH ACCESSORIES" at bounding box center [1193, 319] width 439 height 73
type textarea "10 PALLETS : 1492 PCS 25 LITRE PAILS WITH ACCESSORIES"
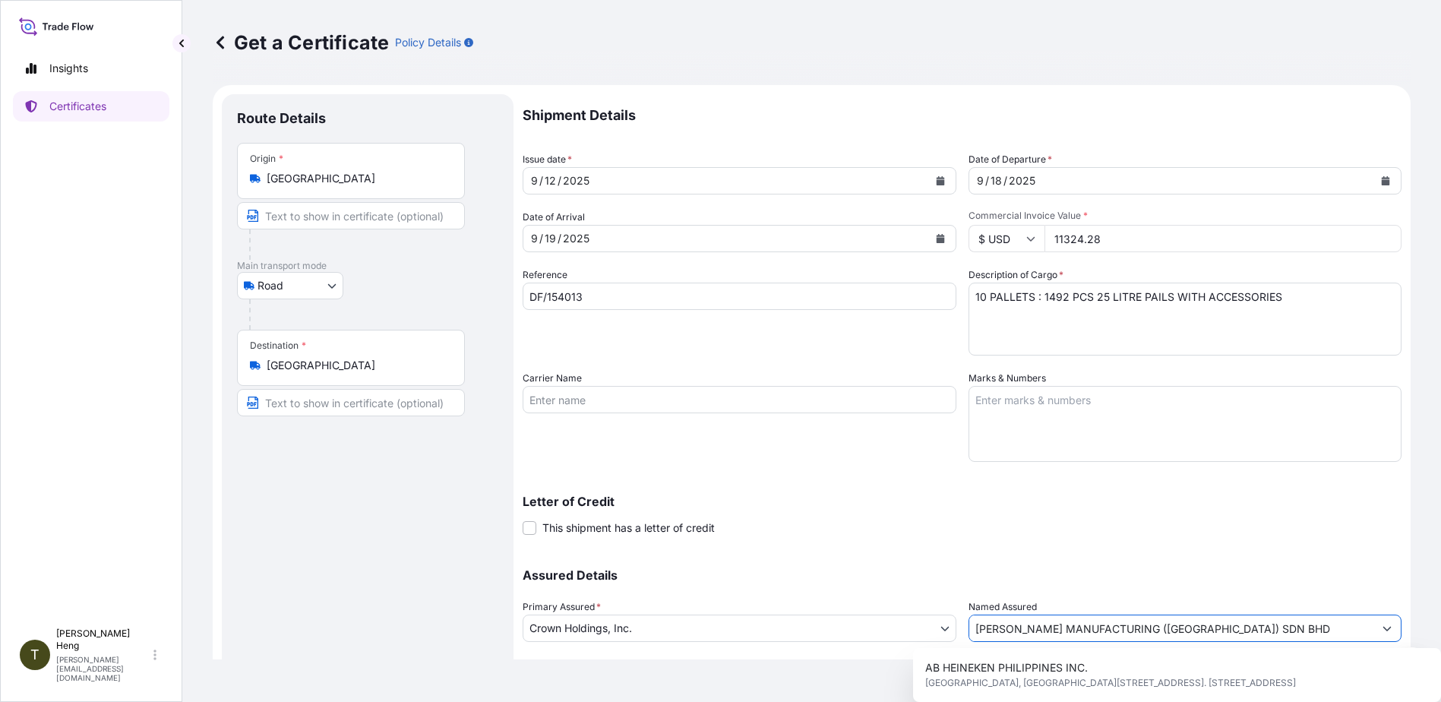
click at [1239, 628] on input "[PERSON_NAME] MANUFACTURING ([GEOGRAPHIC_DATA]) SDN BHD" at bounding box center [1171, 627] width 405 height 27
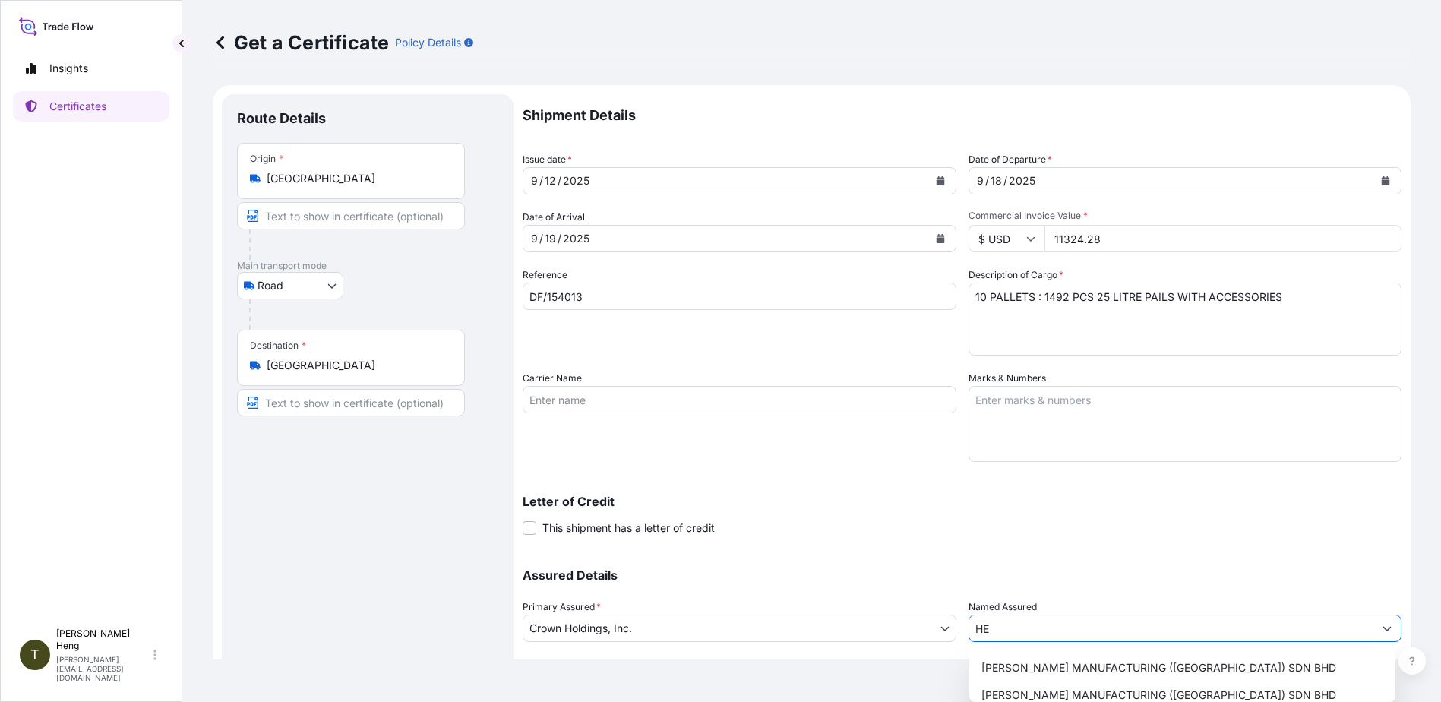
type input "H"
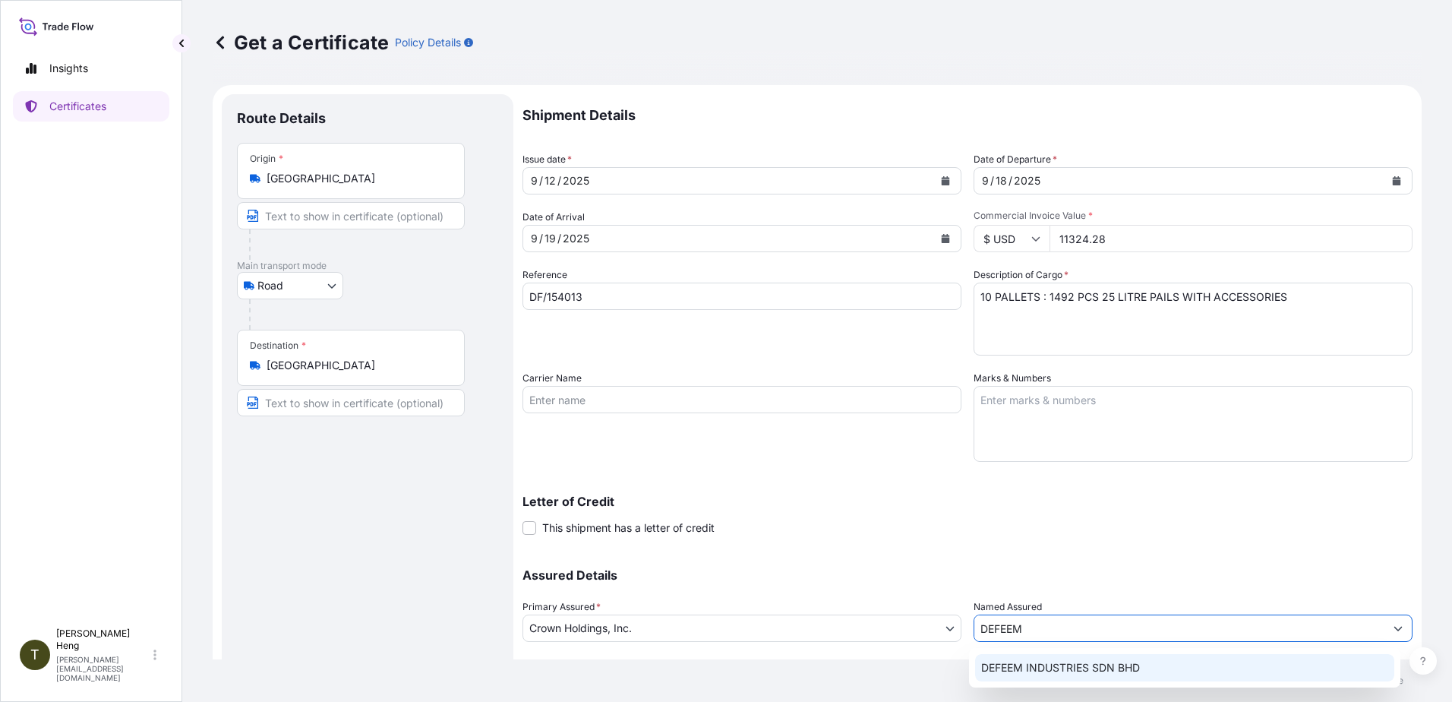
click at [1114, 658] on div "DEFEEM INDUSTRIES SDN BHD" at bounding box center [1185, 667] width 420 height 27
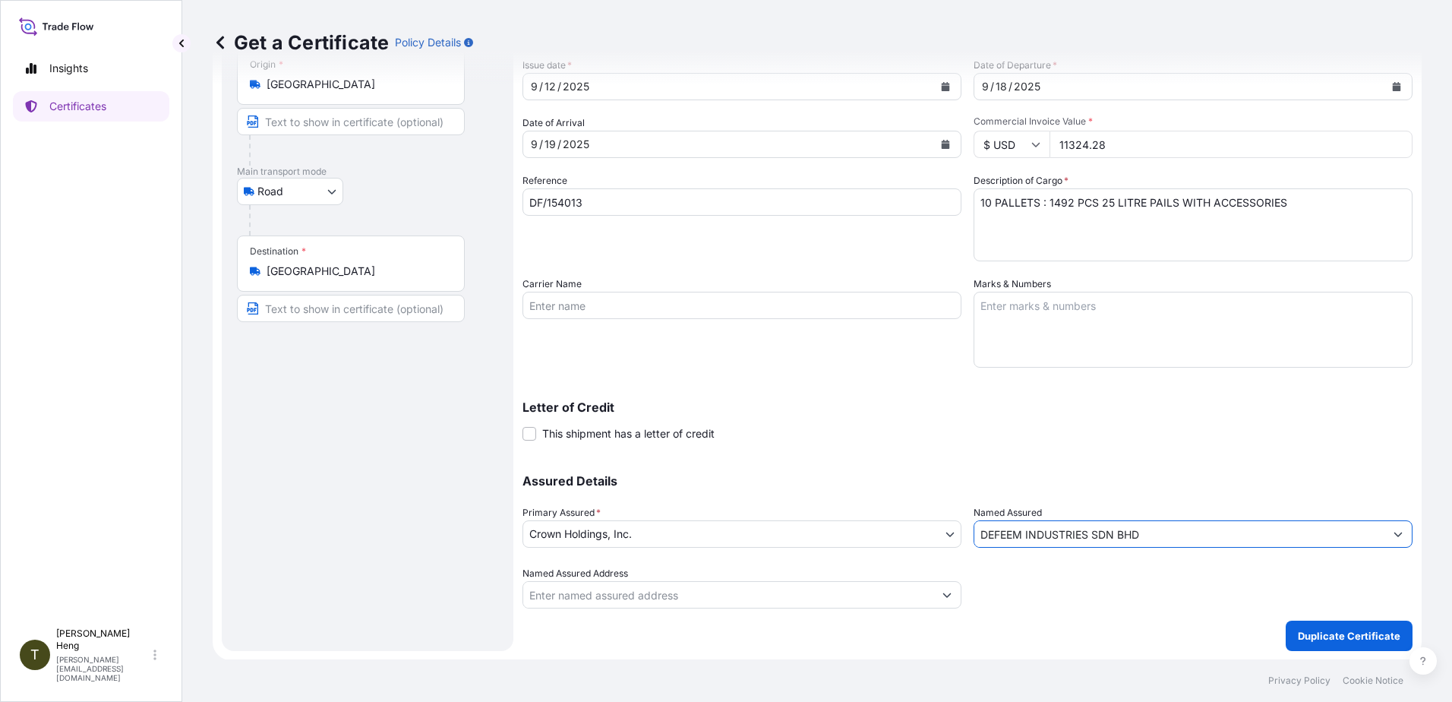
scroll to position [95, 0]
type input "DEFEEM INDUSTRIES SDN BHD"
click at [592, 589] on input "Named Assured Address" at bounding box center [728, 593] width 410 height 27
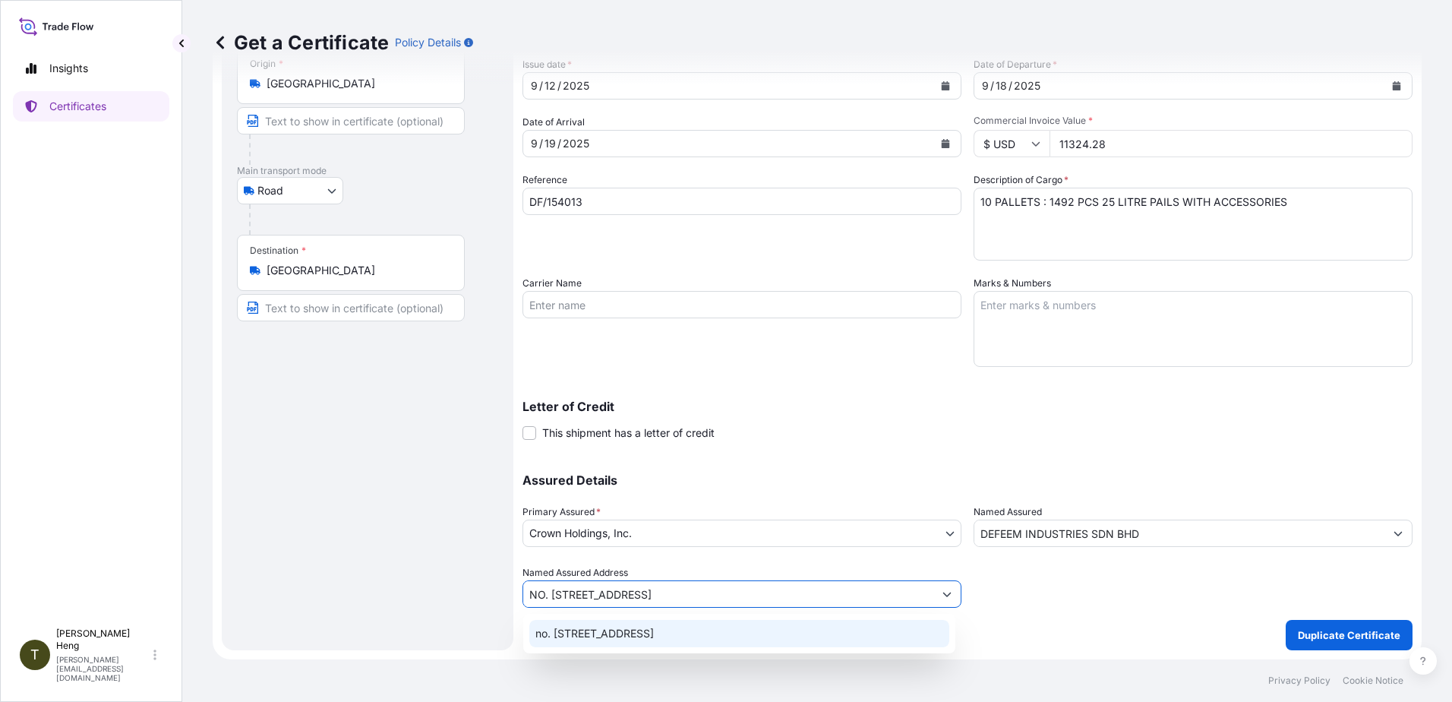
click at [604, 633] on div "no. [STREET_ADDRESS]" at bounding box center [739, 633] width 420 height 27
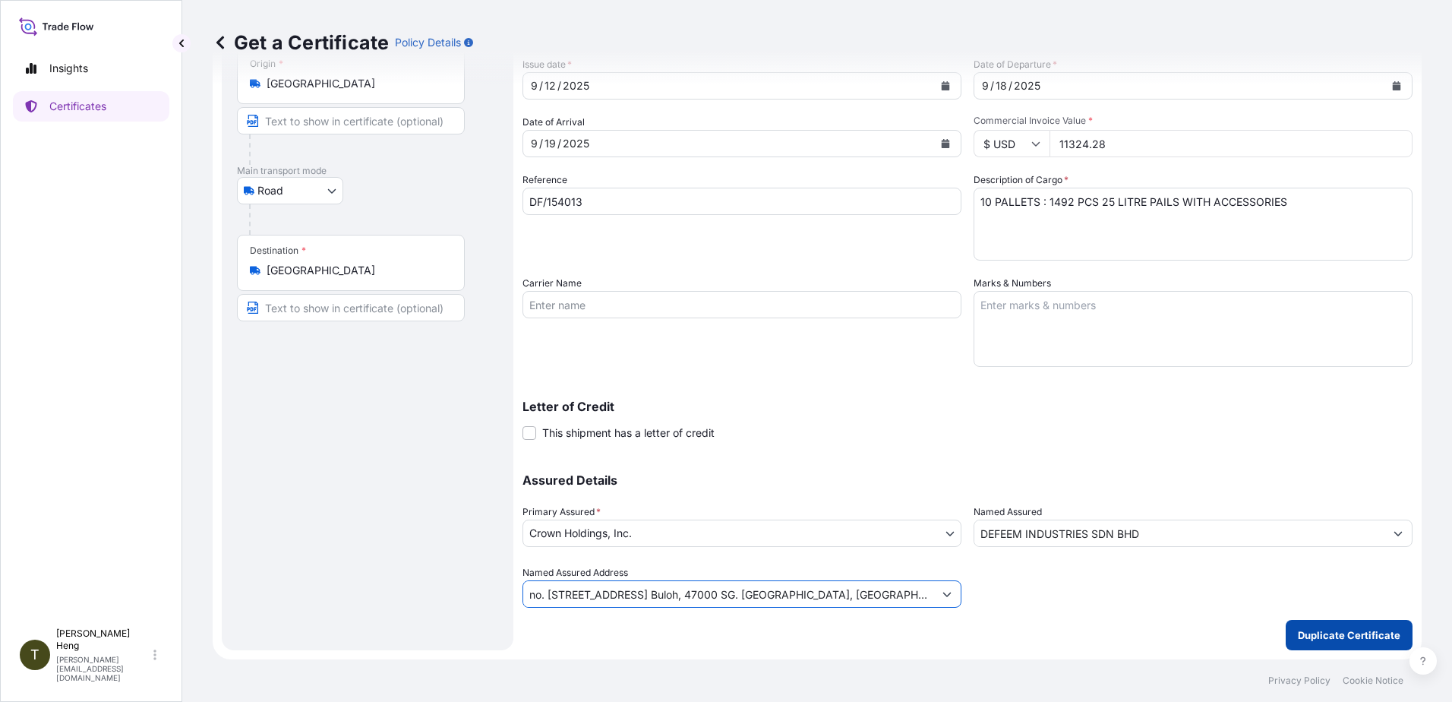
type input "no. [STREET_ADDRESS] Buloh, 47000 SG. [GEOGRAPHIC_DATA], [GEOGRAPHIC_DATA], [GE…"
click at [1315, 630] on p "Duplicate Certificate" at bounding box center [1349, 634] width 103 height 15
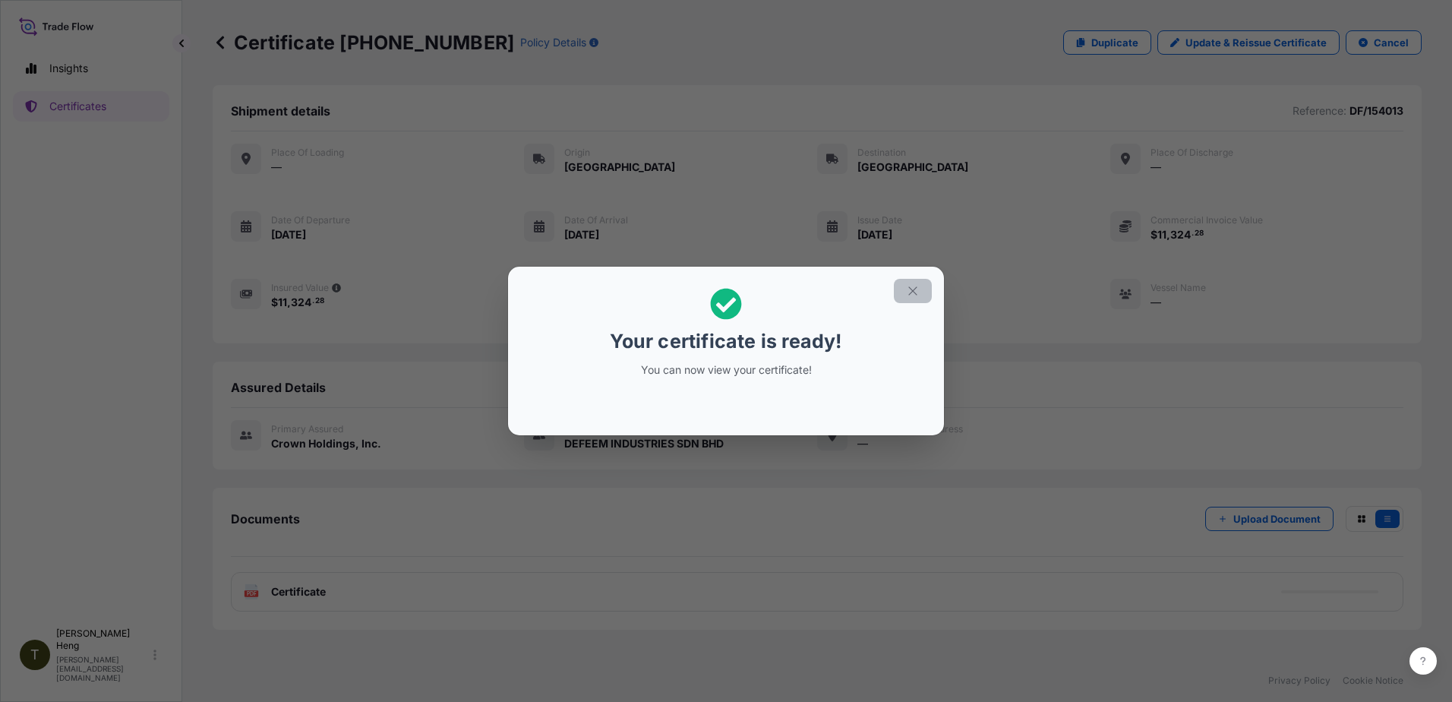
click at [911, 289] on icon "button" at bounding box center [912, 290] width 8 height 8
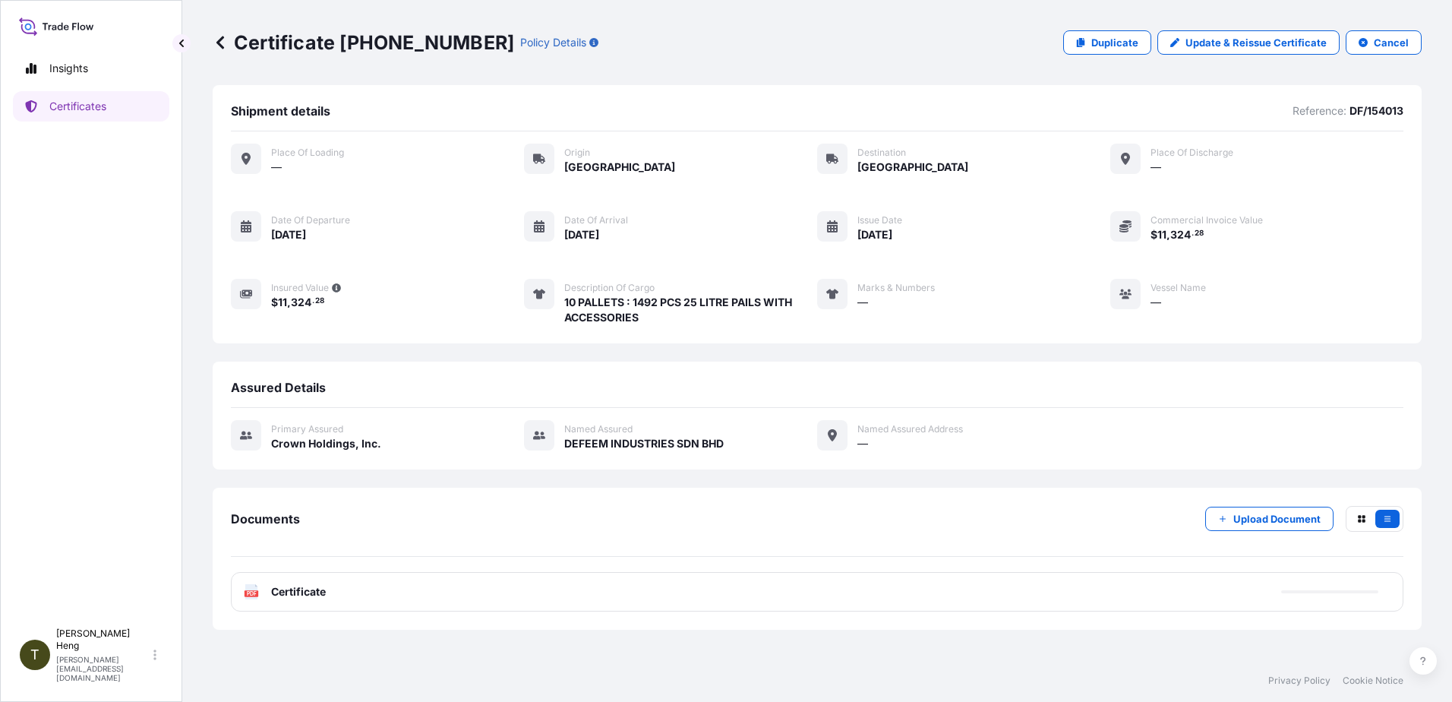
click at [322, 593] on span "Certificate" at bounding box center [298, 591] width 55 height 15
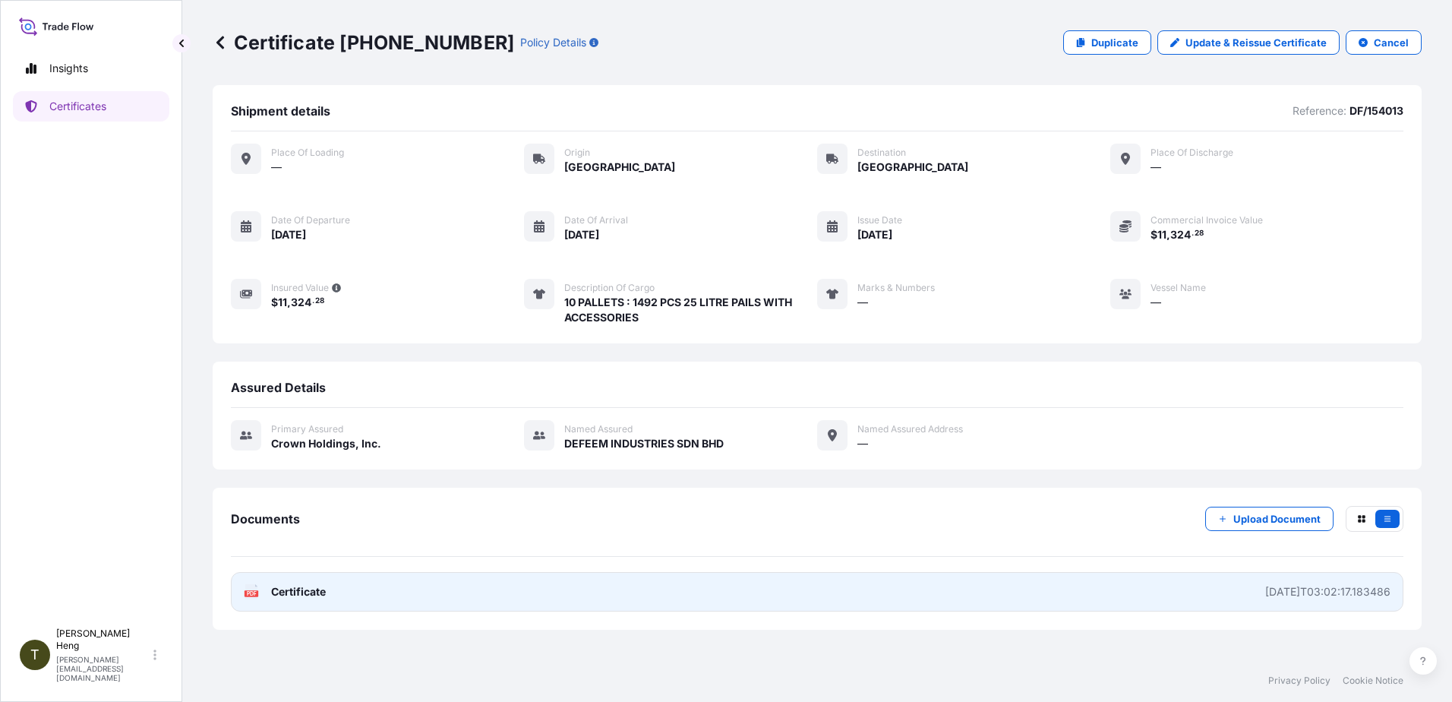
click at [254, 592] on text "PDF" at bounding box center [252, 593] width 10 height 5
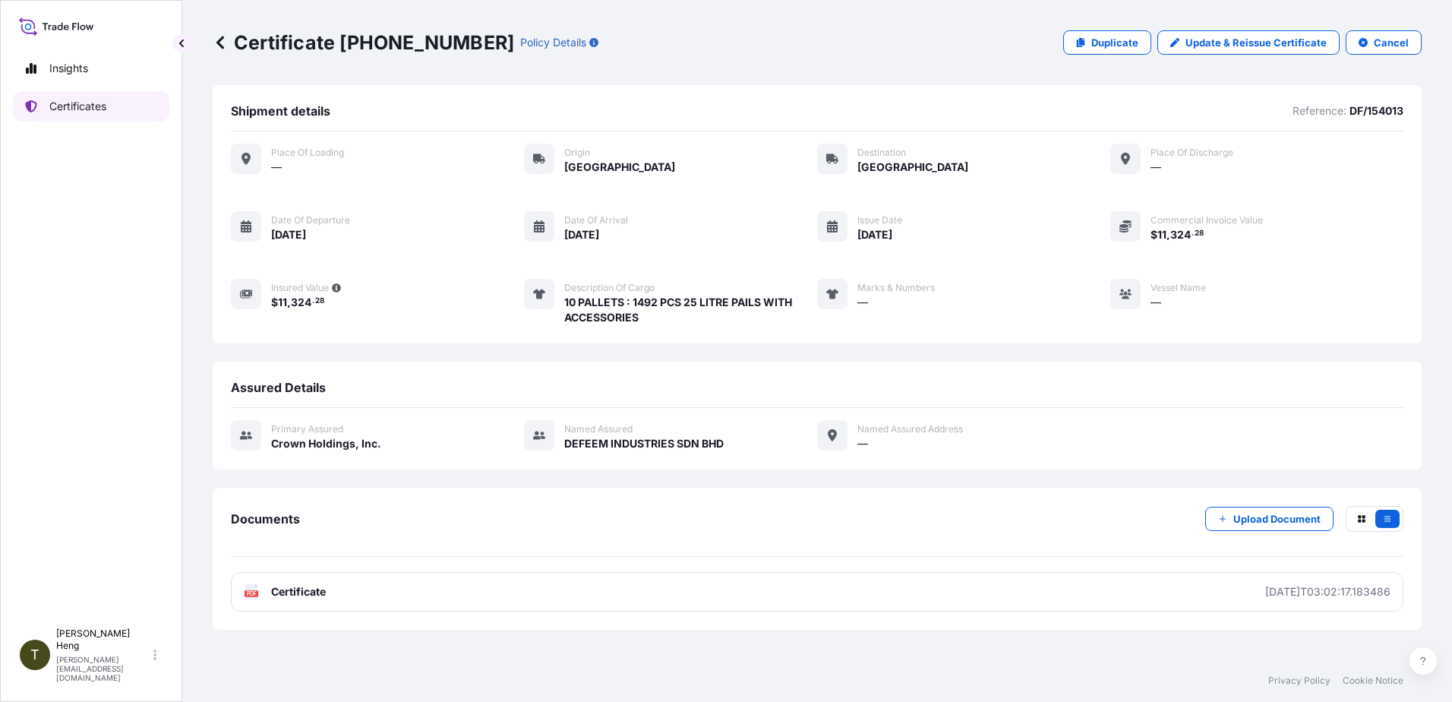
click at [64, 102] on p "Certificates" at bounding box center [77, 106] width 57 height 15
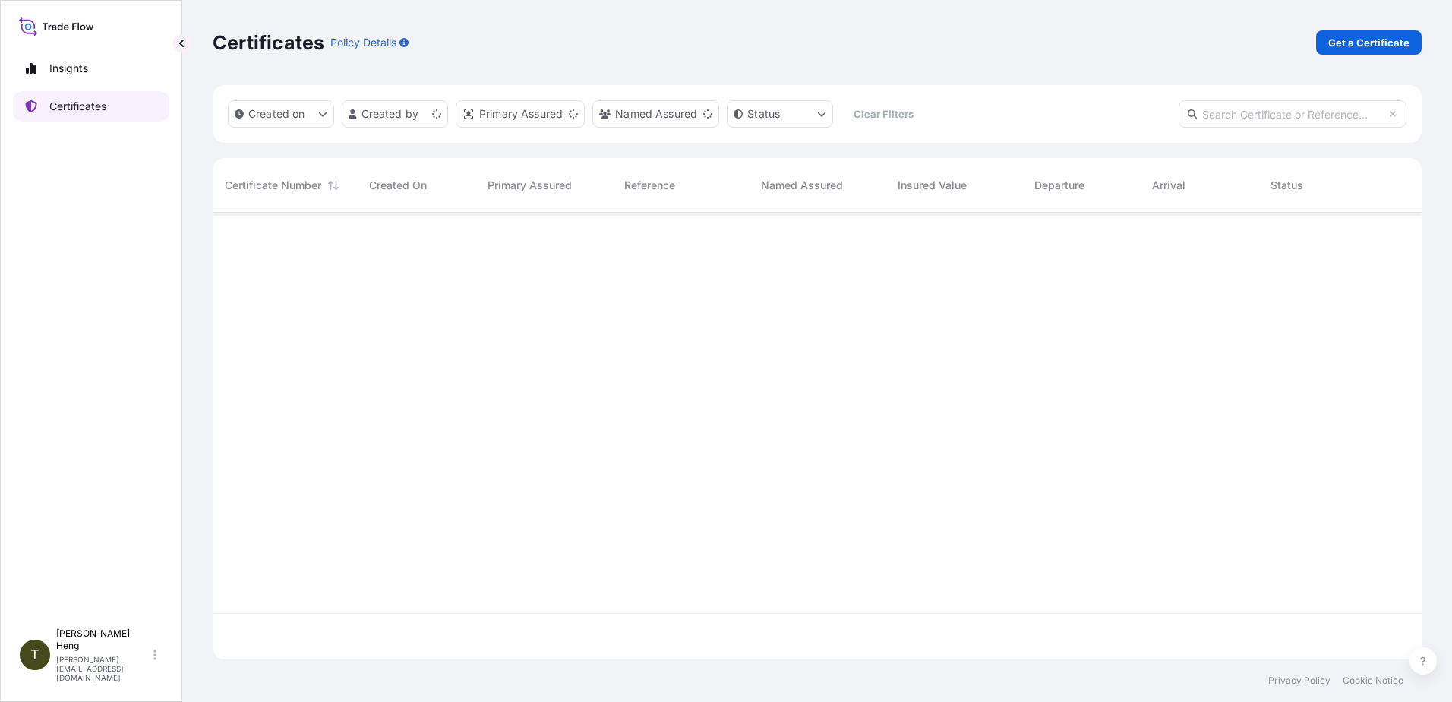
scroll to position [444, 1198]
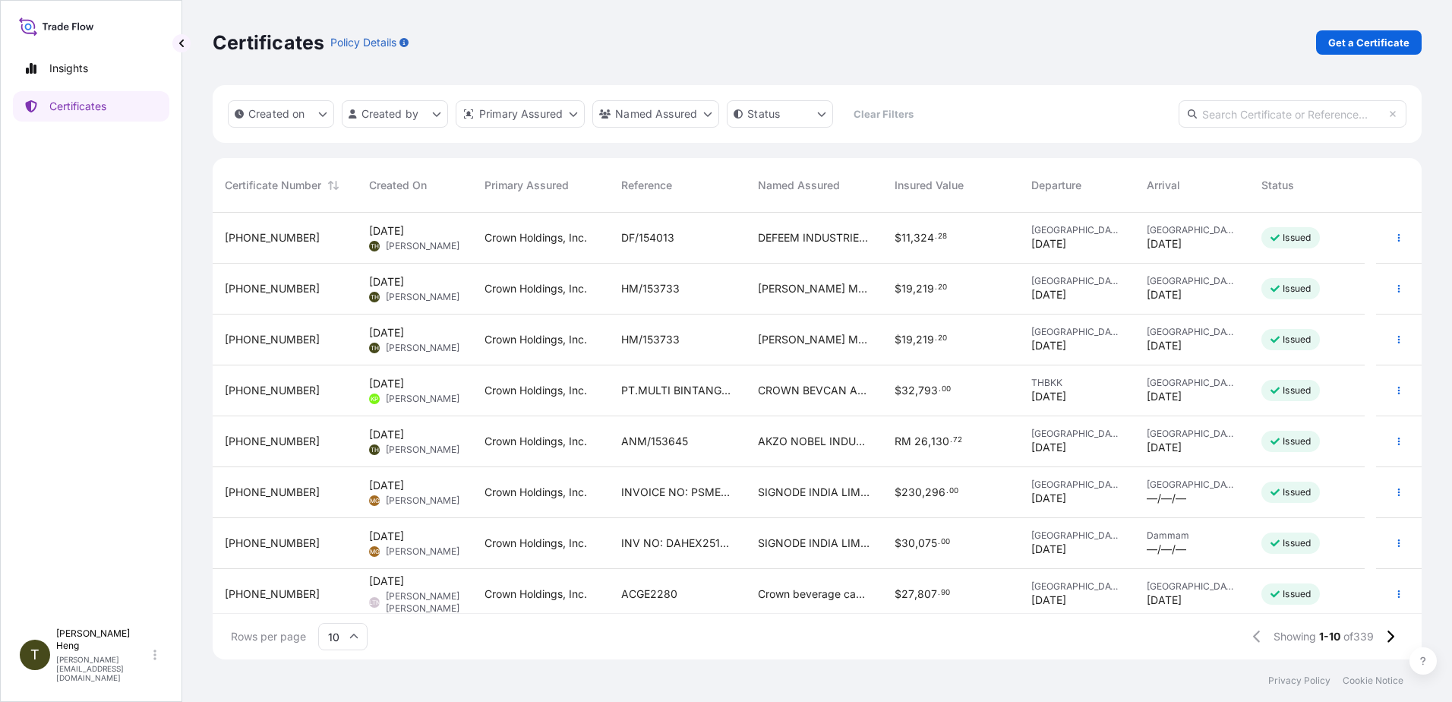
click at [1271, 336] on icon at bounding box center [1275, 339] width 9 height 9
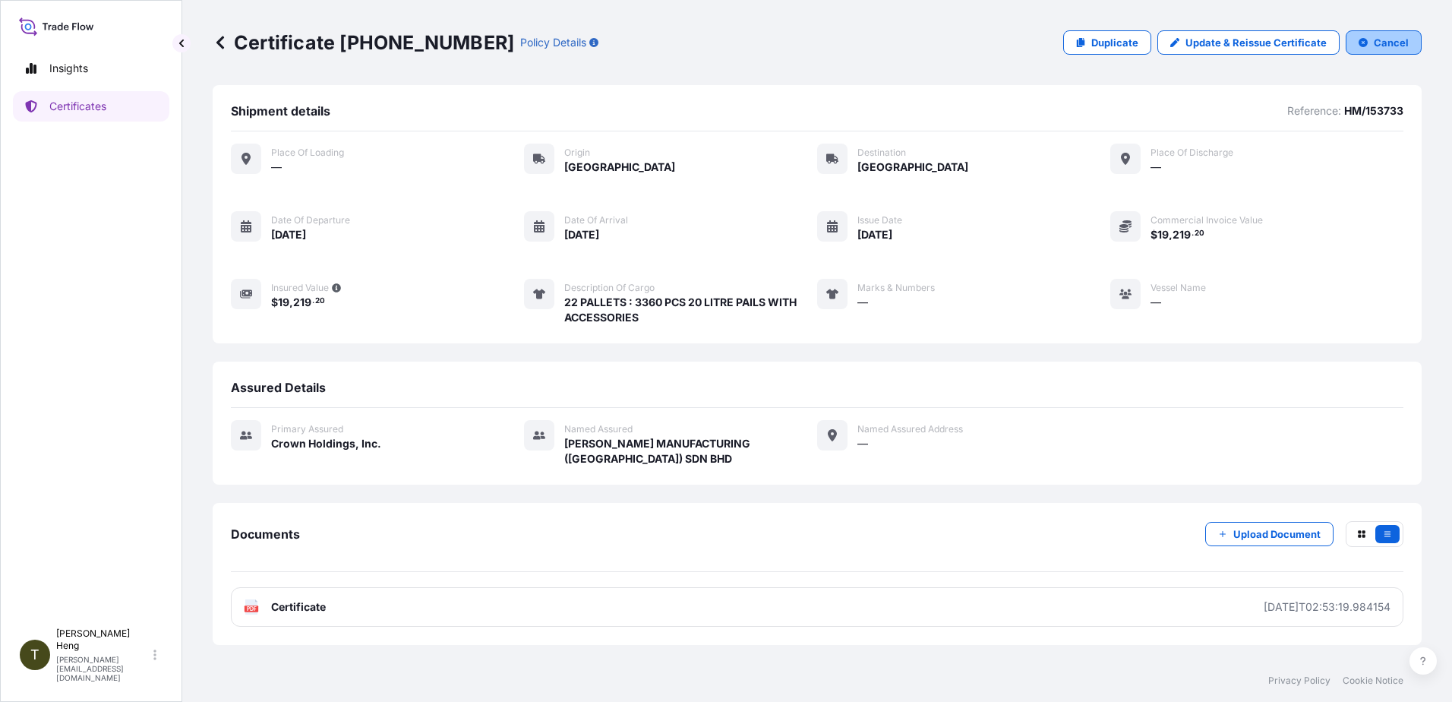
click at [1363, 39] on icon "button" at bounding box center [1363, 42] width 9 height 9
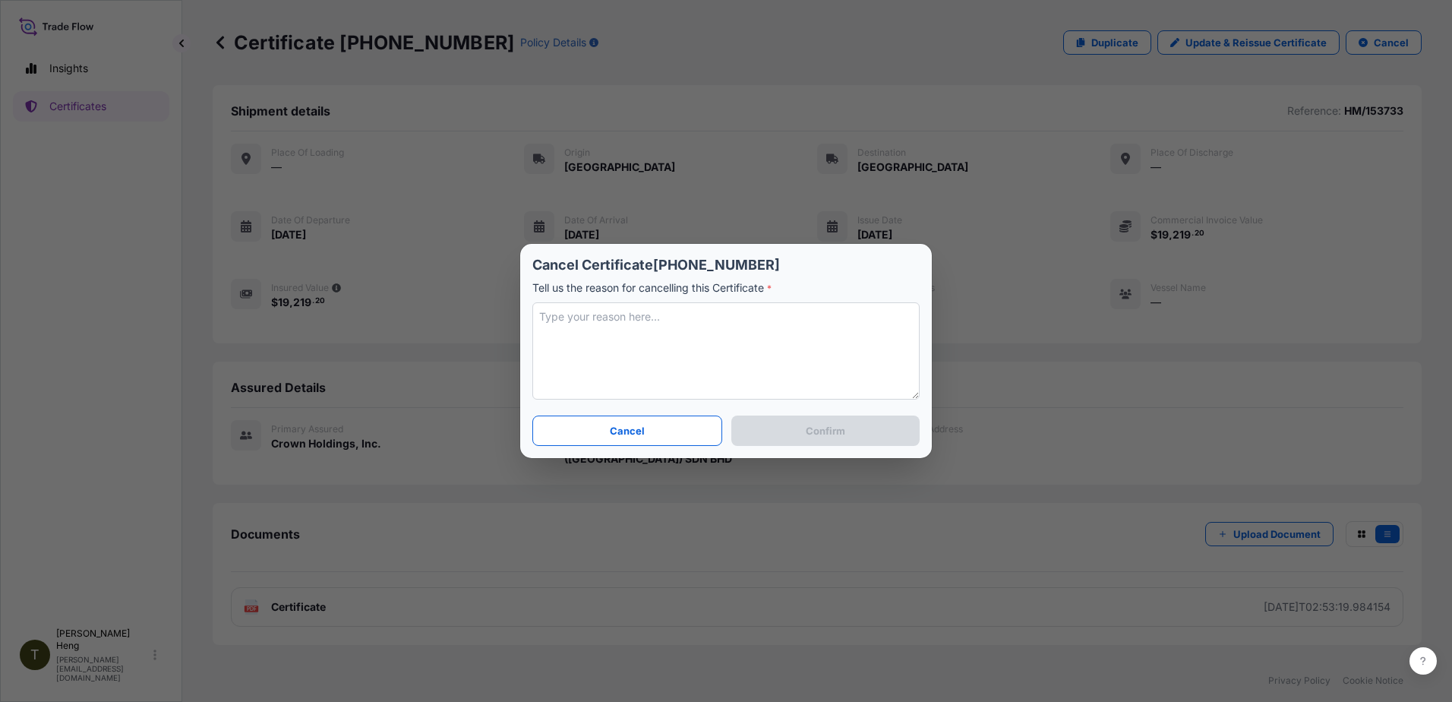
click at [545, 314] on textarea at bounding box center [725, 350] width 387 height 97
type textarea "Departure date input wrongly"
click at [762, 426] on button "Confirm" at bounding box center [825, 430] width 188 height 30
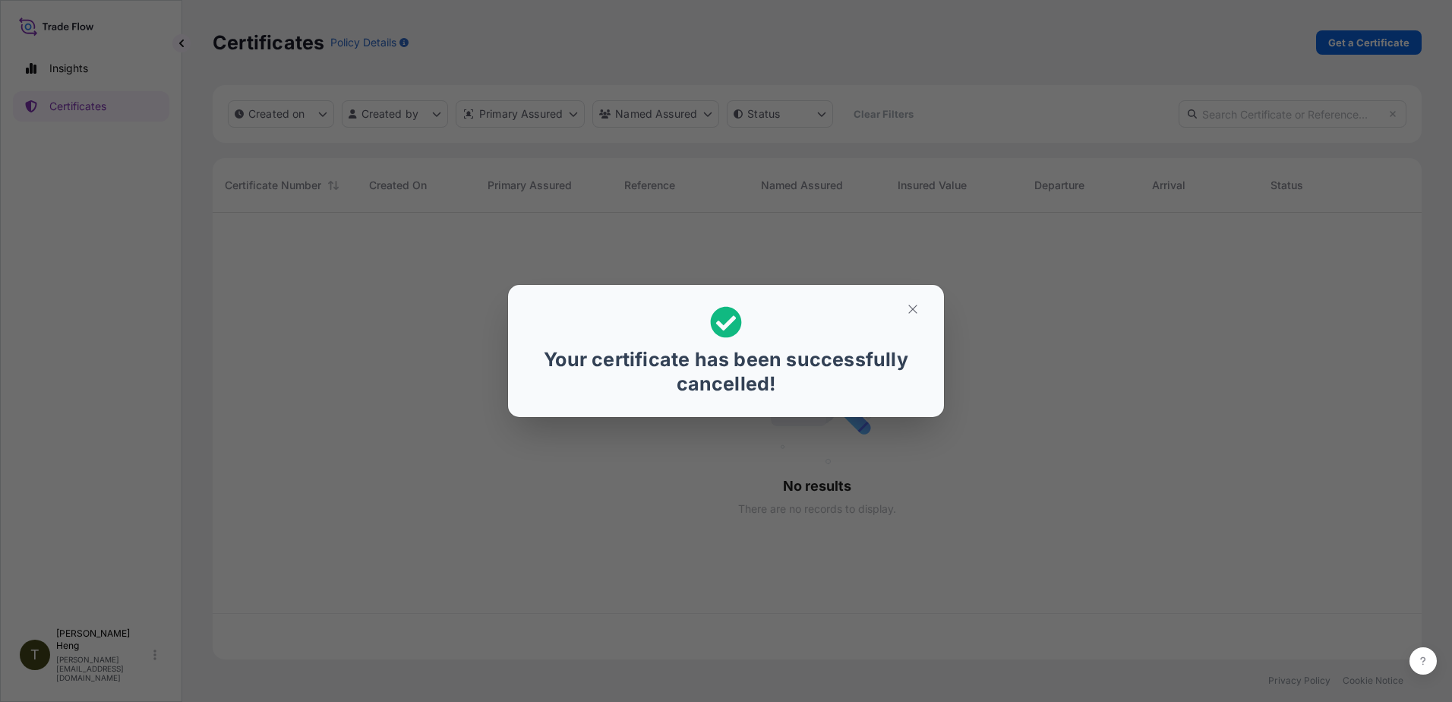
scroll to position [444, 1198]
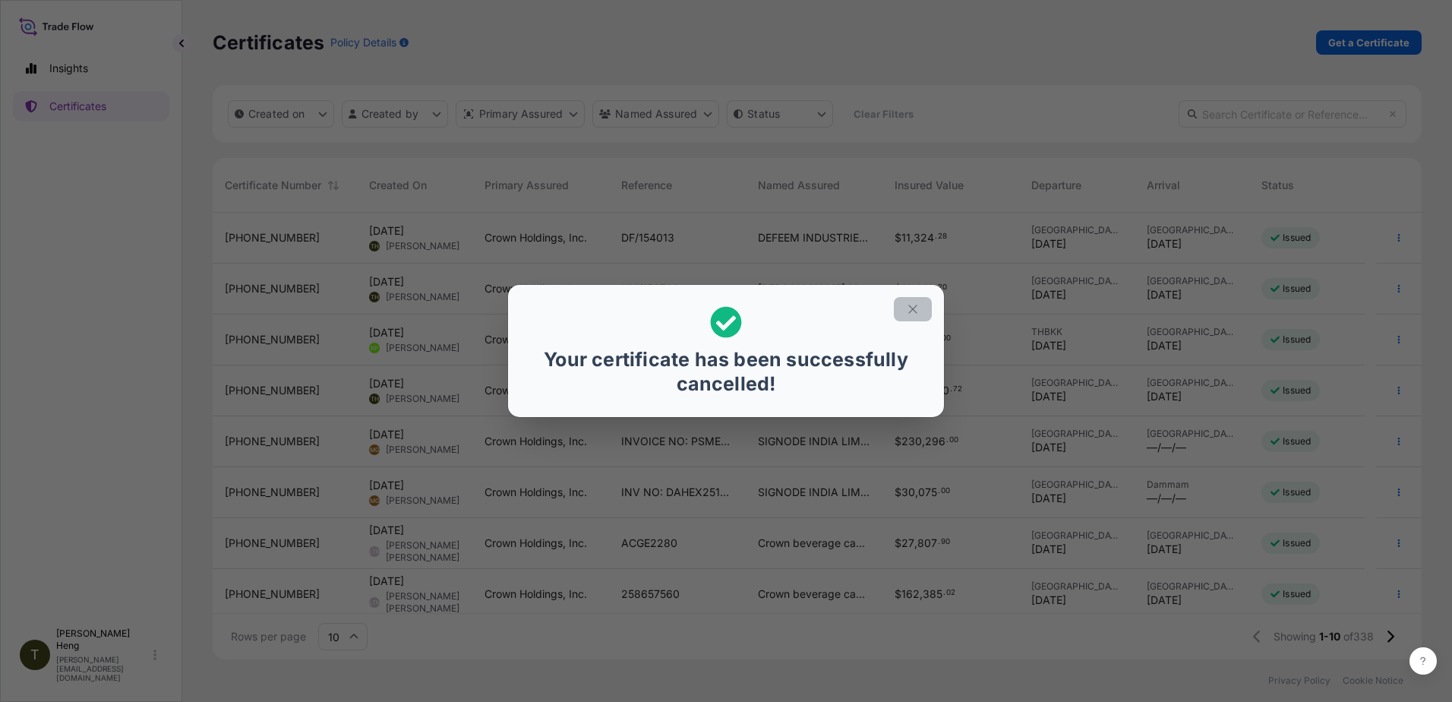
click at [906, 306] on icon "button" at bounding box center [913, 309] width 14 height 14
